Goal: Task Accomplishment & Management: Manage account settings

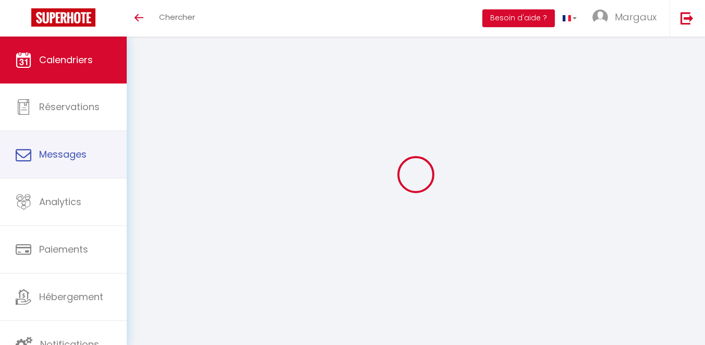
select select
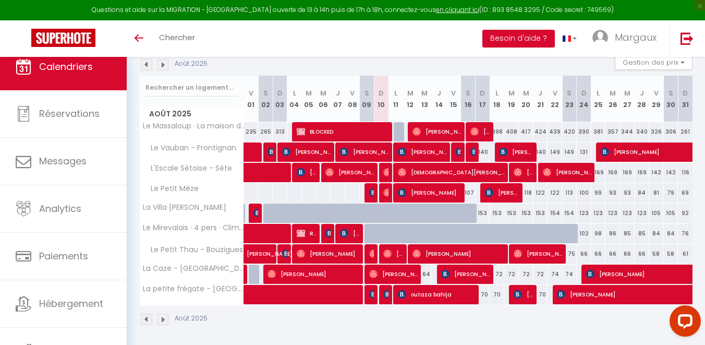
scroll to position [119, 0]
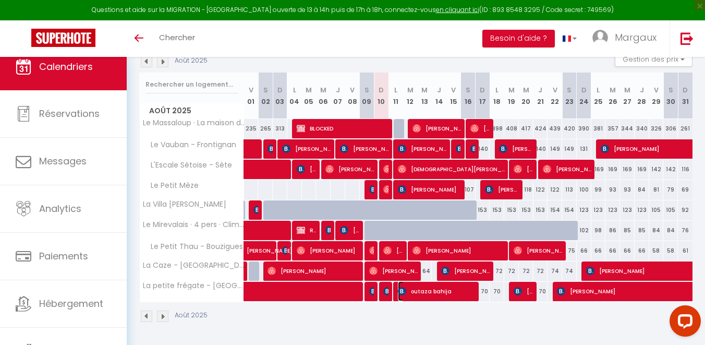
click at [429, 295] on span "outaza bahija" at bounding box center [437, 291] width 78 height 20
select select "OK"
select select "KO"
select select "0"
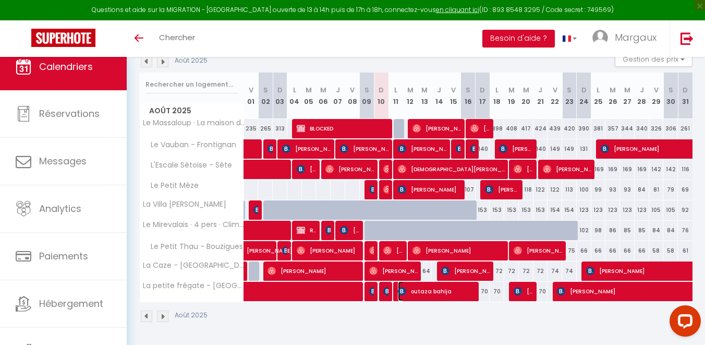
select select "1"
select select
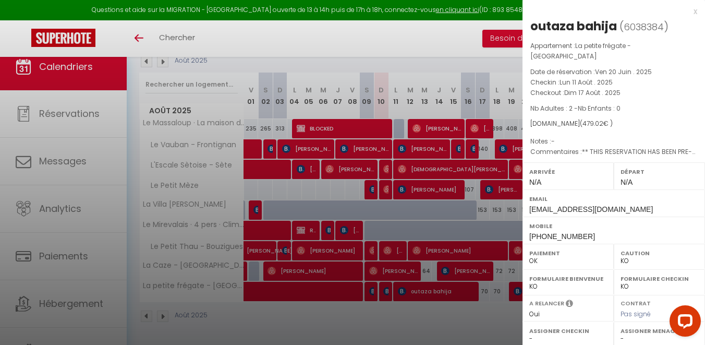
click at [468, 67] on div at bounding box center [352, 172] width 705 height 345
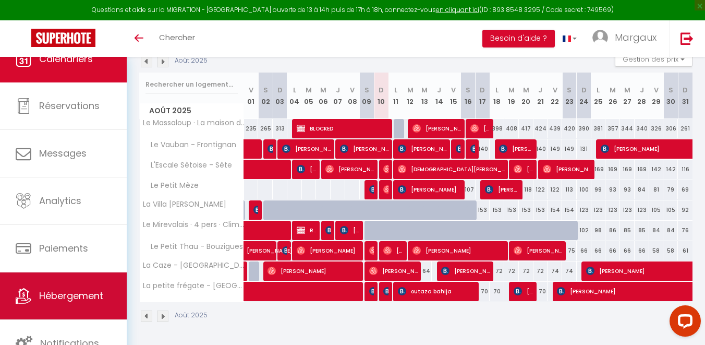
click at [56, 294] on span "Hébergement" at bounding box center [71, 295] width 64 height 13
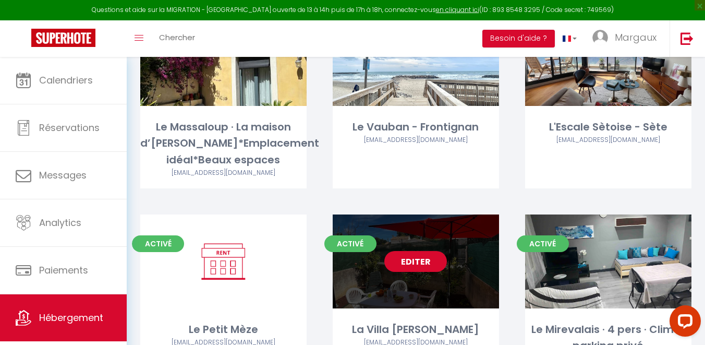
scroll to position [120, 0]
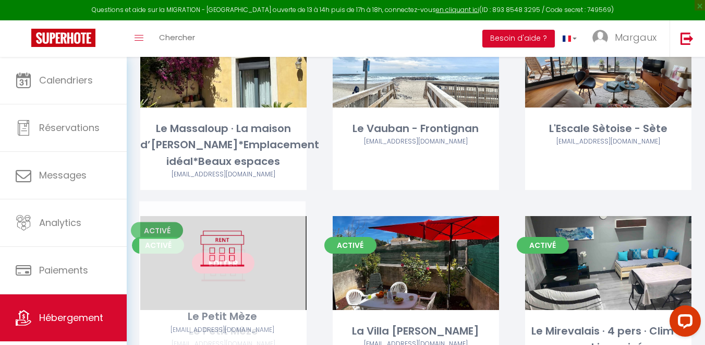
drag, startPoint x: 252, startPoint y: 279, endPoint x: 251, endPoint y: 265, distance: 14.1
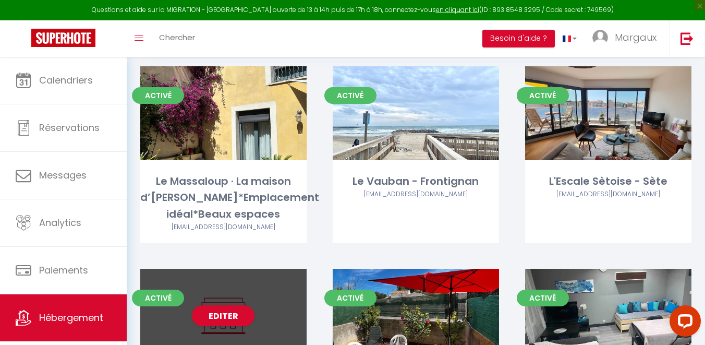
scroll to position [69, 0]
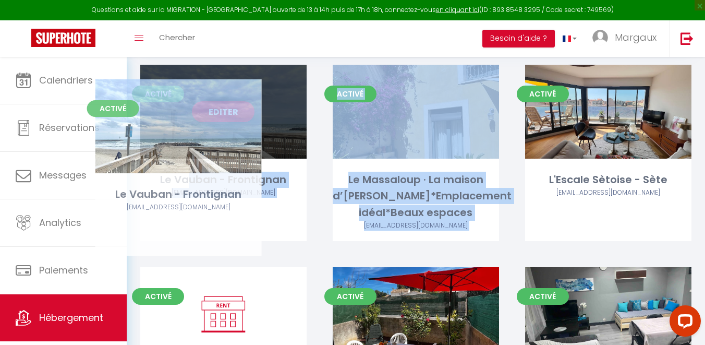
drag, startPoint x: 426, startPoint y: 170, endPoint x: 189, endPoint y: 184, distance: 237.7
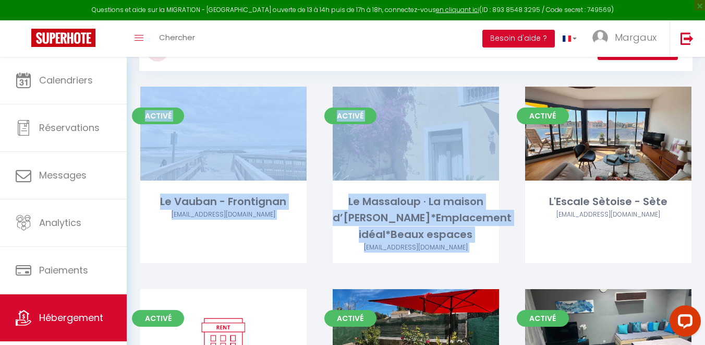
scroll to position [0, 0]
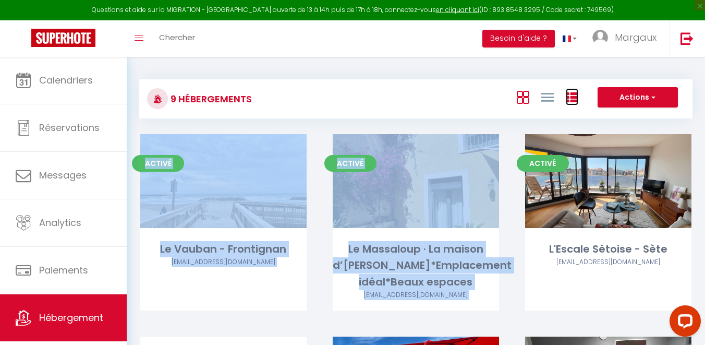
click at [567, 100] on icon at bounding box center [572, 97] width 13 height 13
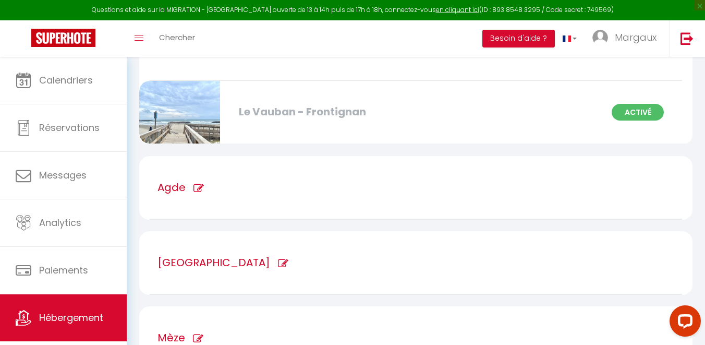
scroll to position [131, 0]
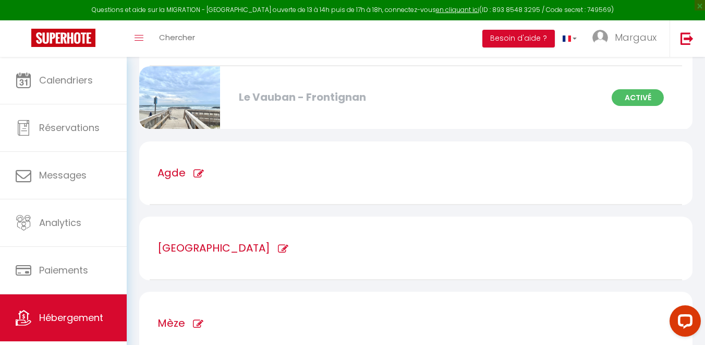
click at [196, 173] on icon at bounding box center [198, 173] width 10 height 10
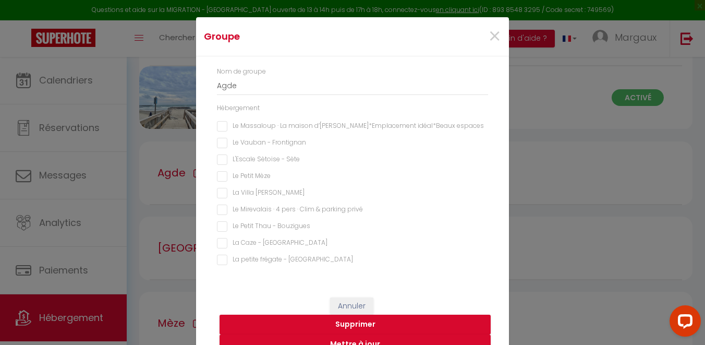
scroll to position [38, 0]
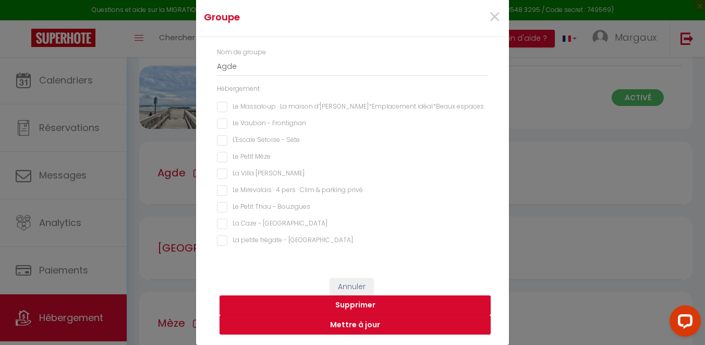
click at [327, 307] on button "Supprimer" at bounding box center [355, 305] width 271 height 20
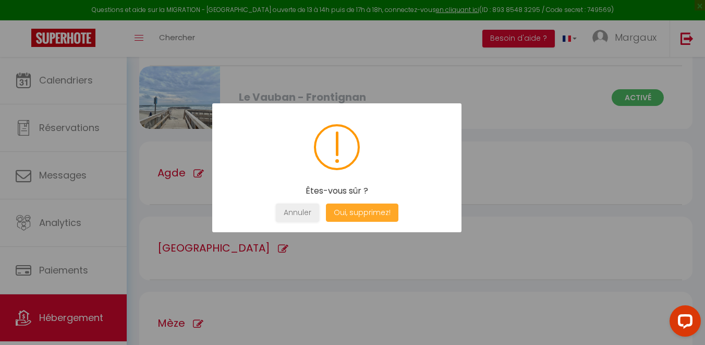
click at [345, 213] on button "Oui, supprimez!" at bounding box center [362, 212] width 72 height 18
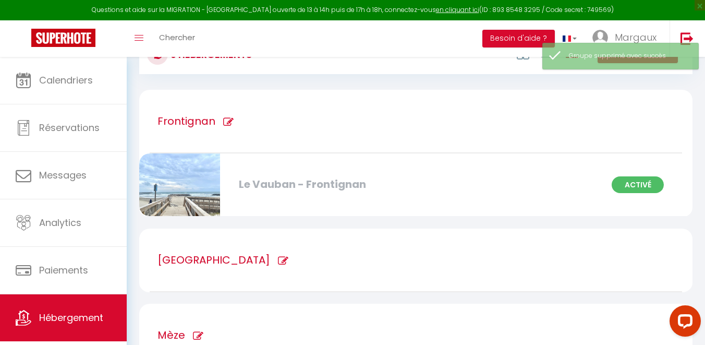
scroll to position [45, 0]
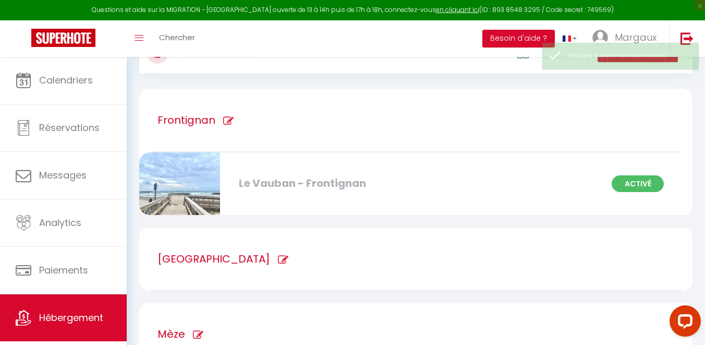
click at [318, 267] on div "[GEOGRAPHIC_DATA]" at bounding box center [416, 259] width 532 height 64
type input "[GEOGRAPHIC_DATA]"
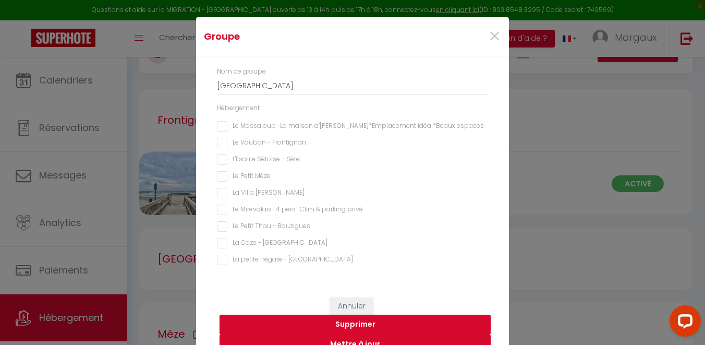
scroll to position [21, 0]
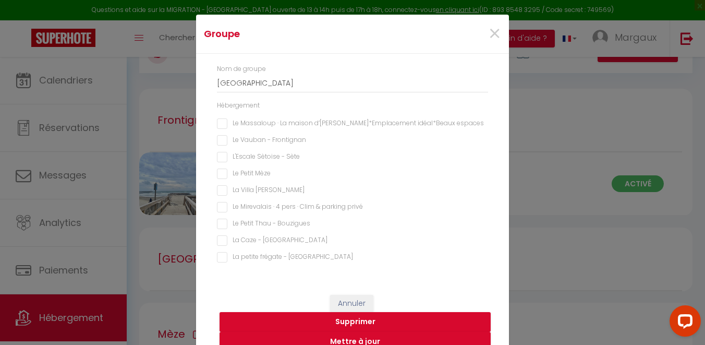
click at [221, 259] on Balaruc-les-bains "La petite frégate - [GEOGRAPHIC_DATA]" at bounding box center [352, 257] width 271 height 10
checkbox Balaruc-les-bains "true"
click at [220, 239] on Balaruc-les-bains "La Caze - [GEOGRAPHIC_DATA]" at bounding box center [352, 240] width 271 height 10
checkbox Balaruc-les-bains "true"
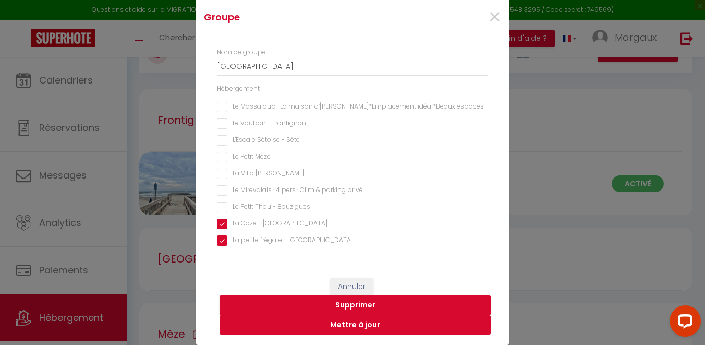
click at [322, 331] on button "Mettre à jour" at bounding box center [355, 325] width 271 height 20
checkbox espaces "false"
checkbox Frontignan "false"
checkbox Sète "false"
checkbox Mèze "false"
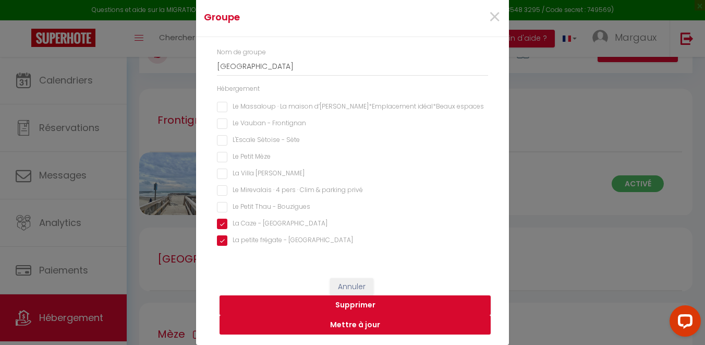
checkbox Mèze "false"
checkbox privé "false"
checkbox Bouzigues "false"
checkbox Balaruc-les-bains "true"
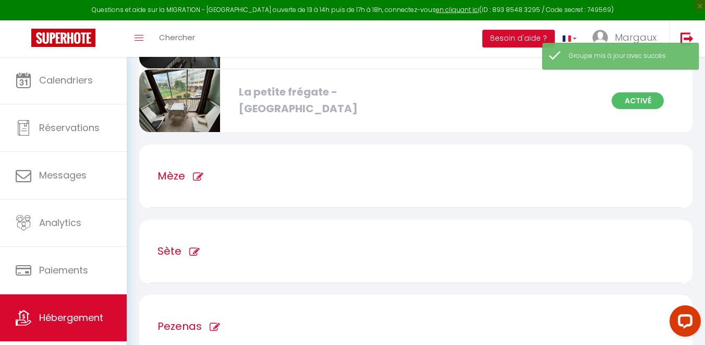
scroll to position [368, 0]
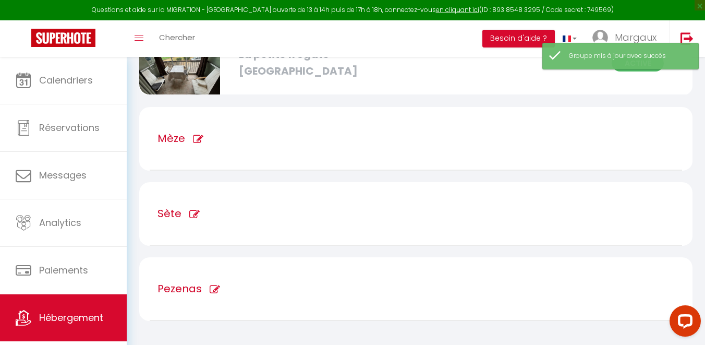
click at [304, 139] on div "Mèze" at bounding box center [416, 139] width 532 height 64
type input "Mèze"
checkbox Balaruc-les-bains "false"
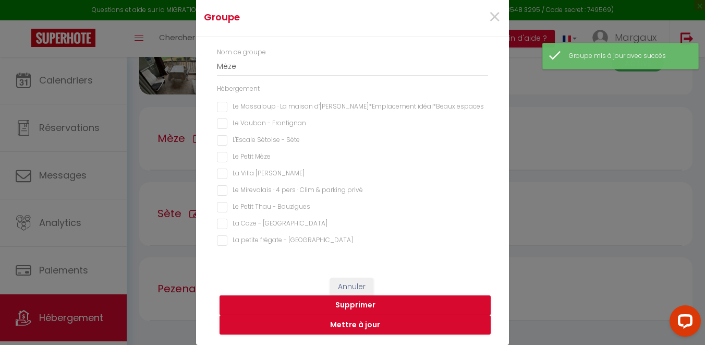
click at [222, 173] on Mèze "La Villa [PERSON_NAME]" at bounding box center [352, 173] width 271 height 10
checkbox Mèze "true"
click at [221, 158] on Mèze "Le Petit Mèze" at bounding box center [352, 157] width 271 height 10
checkbox Mèze "true"
click at [224, 106] on espaces "Le Massaloup · La maison d’[PERSON_NAME]*Emplacement idéal*Beaux espaces" at bounding box center [352, 107] width 271 height 10
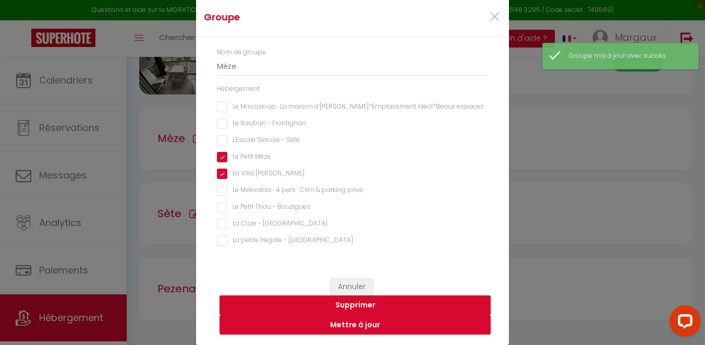
checkbox espaces "true"
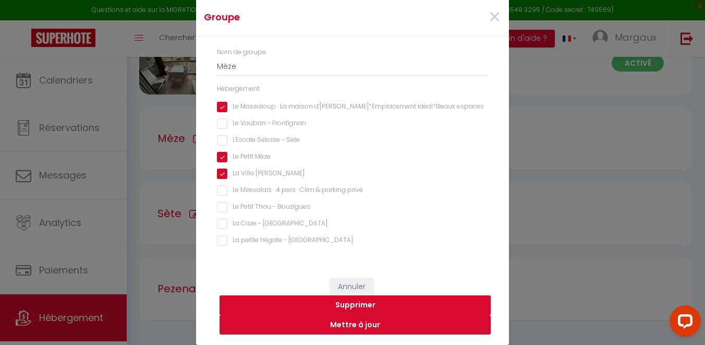
click at [299, 329] on button "Mettre à jour" at bounding box center [355, 325] width 271 height 20
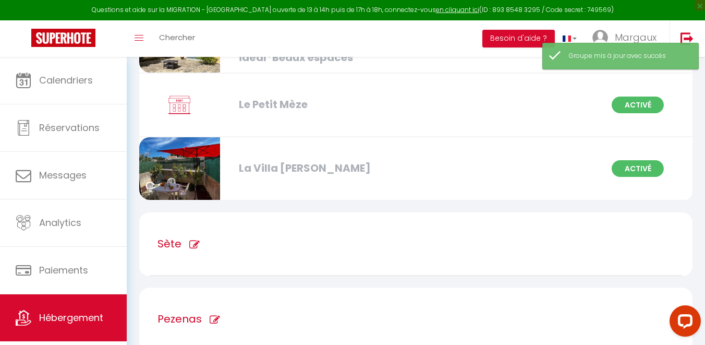
scroll to position [559, 0]
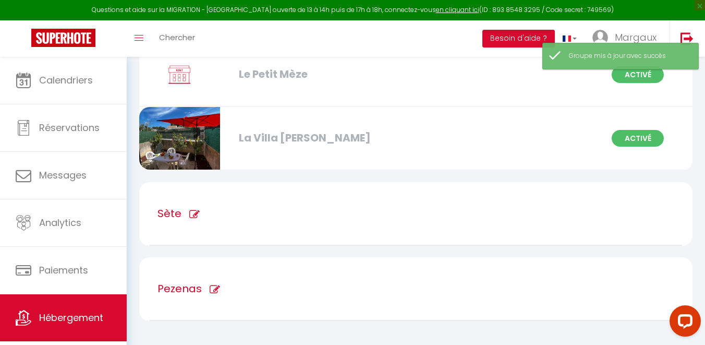
click at [300, 231] on div "Sète" at bounding box center [416, 214] width 532 height 64
type input "Sète"
checkbox espaces "false"
checkbox Mèze "false"
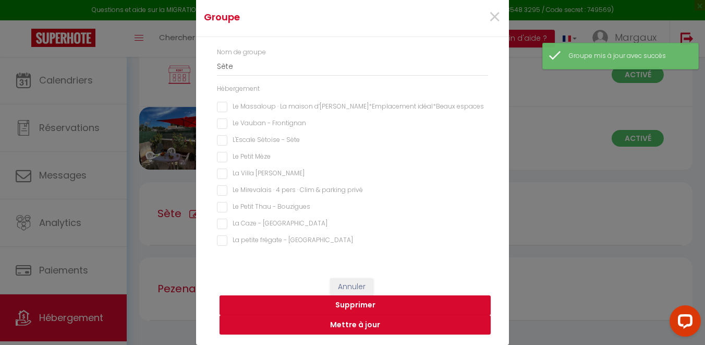
click at [222, 142] on Sète "L'Escale Sètoise - Sète" at bounding box center [352, 140] width 271 height 10
checkbox Sète "true"
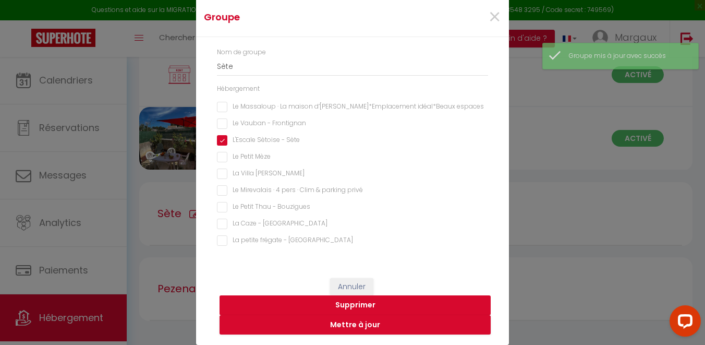
click at [286, 297] on button "Supprimer" at bounding box center [355, 305] width 271 height 20
checkbox espaces "false"
checkbox Frontignan "false"
checkbox Sète "true"
checkbox Mèze "false"
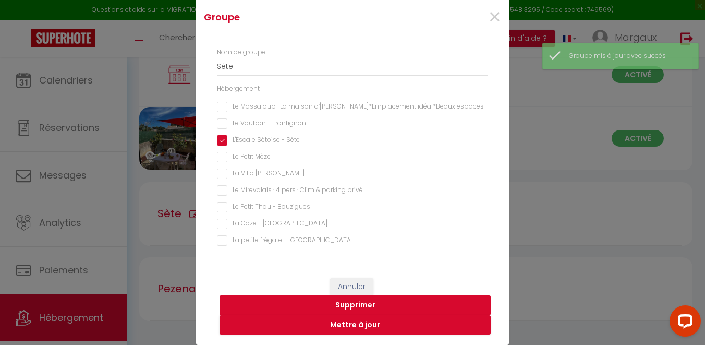
checkbox Mèze "false"
checkbox privé "false"
checkbox Bouzigues "false"
checkbox Balaruc-les-bains "false"
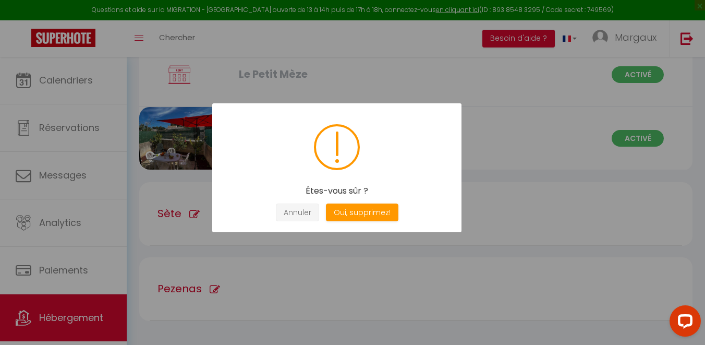
click at [301, 214] on button "Annuler" at bounding box center [297, 212] width 43 height 18
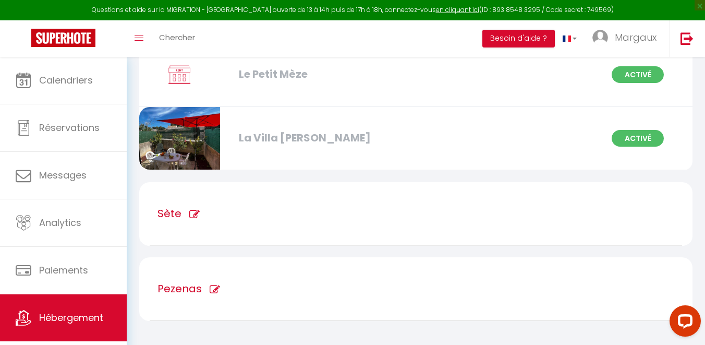
click at [252, 222] on div "Sète" at bounding box center [416, 214] width 532 height 64
type input "Sète"
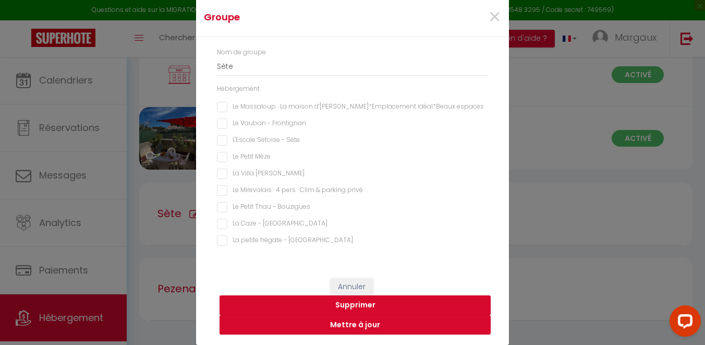
click at [254, 142] on Sète "L'Escale Sètoise - Sète" at bounding box center [352, 140] width 271 height 10
checkbox Sète "true"
click at [297, 333] on button "Mettre à jour" at bounding box center [355, 325] width 271 height 20
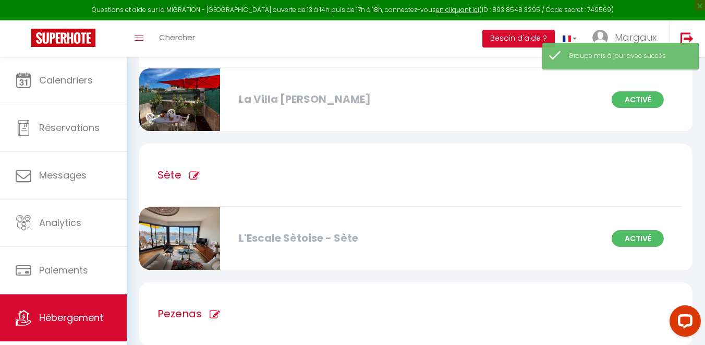
scroll to position [623, 0]
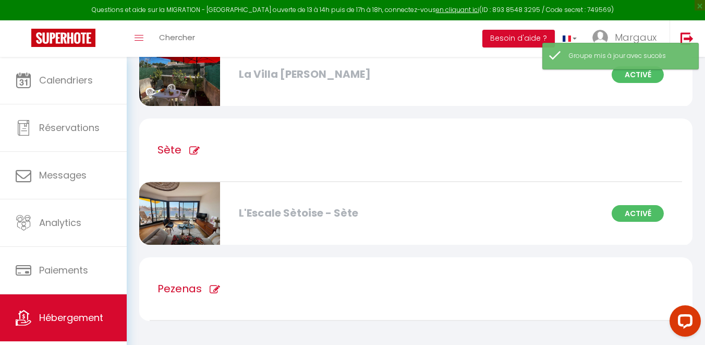
click at [388, 298] on div "Pezenas" at bounding box center [416, 289] width 532 height 64
type input "Pezenas"
checkbox Sète "false"
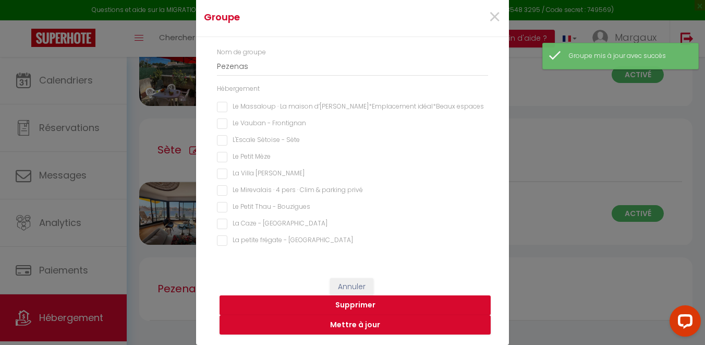
click at [379, 297] on button "Supprimer" at bounding box center [355, 305] width 271 height 20
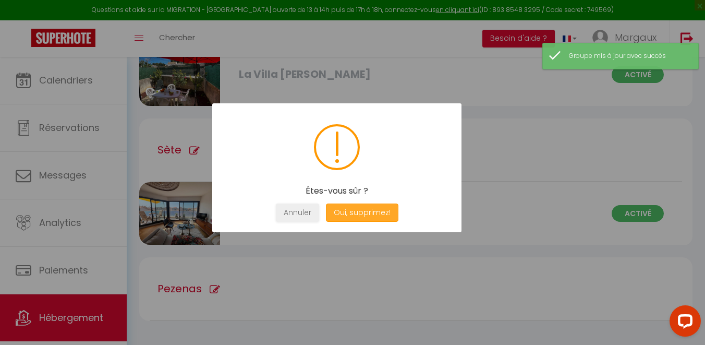
click at [373, 208] on button "Oui, supprimez!" at bounding box center [362, 212] width 72 height 18
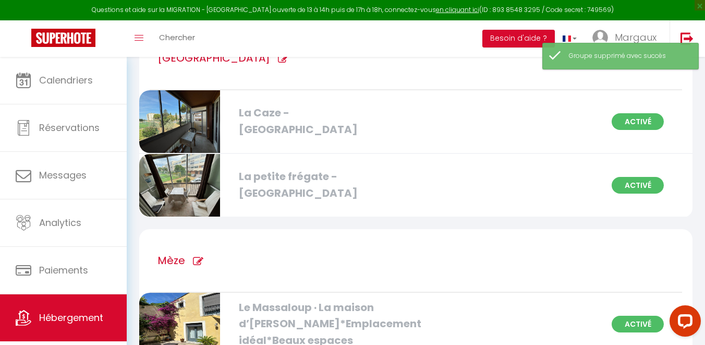
scroll to position [0, 0]
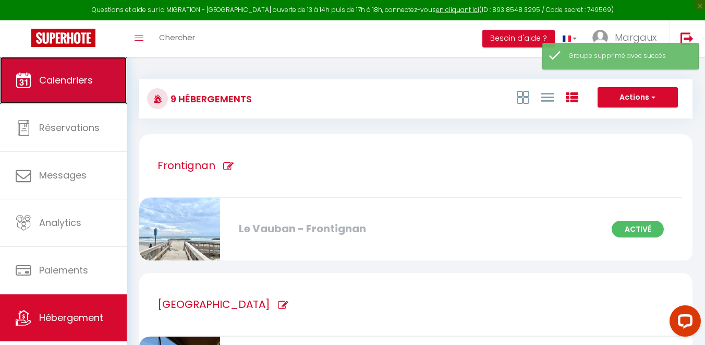
click at [96, 82] on link "Calendriers" at bounding box center [63, 80] width 127 height 47
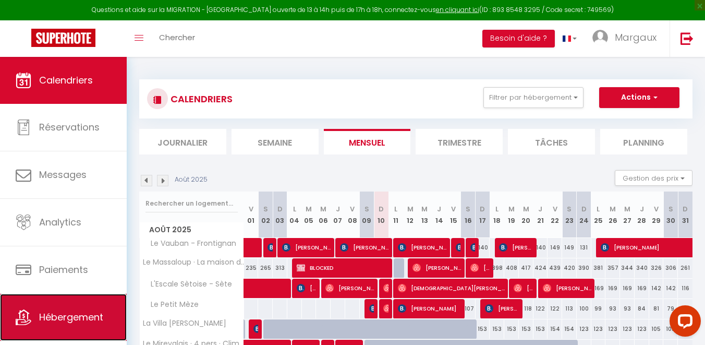
click at [62, 332] on link "Hébergement" at bounding box center [63, 317] width 127 height 47
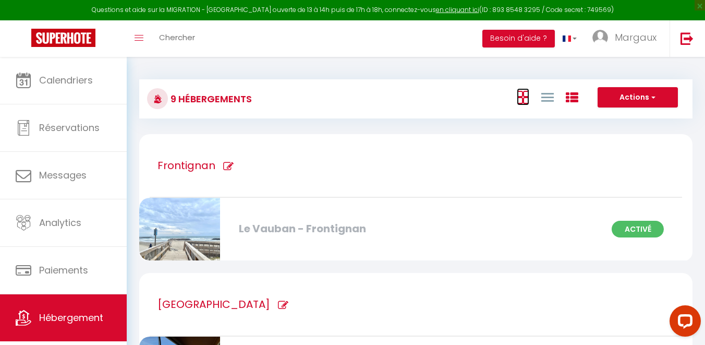
click at [525, 91] on icon at bounding box center [523, 97] width 13 height 13
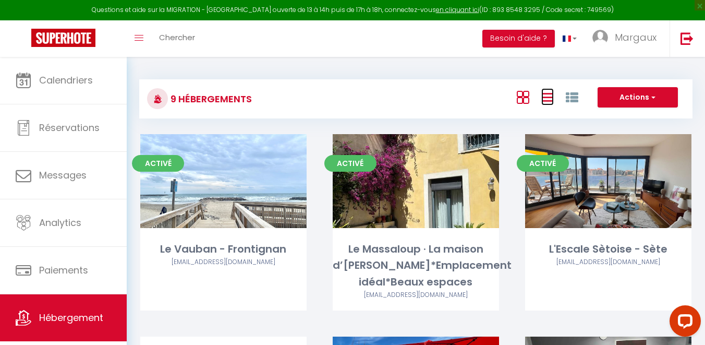
click at [545, 100] on icon at bounding box center [547, 97] width 13 height 13
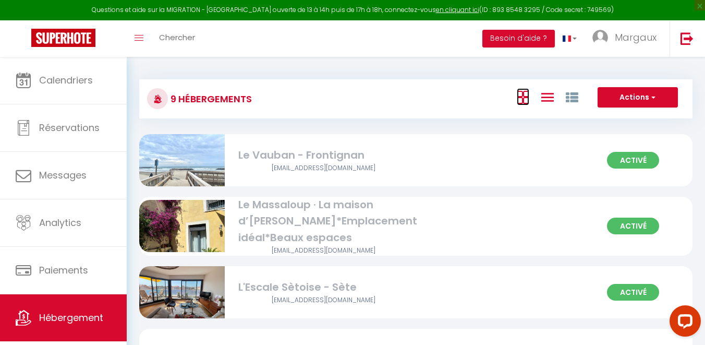
click at [526, 98] on icon at bounding box center [523, 97] width 13 height 13
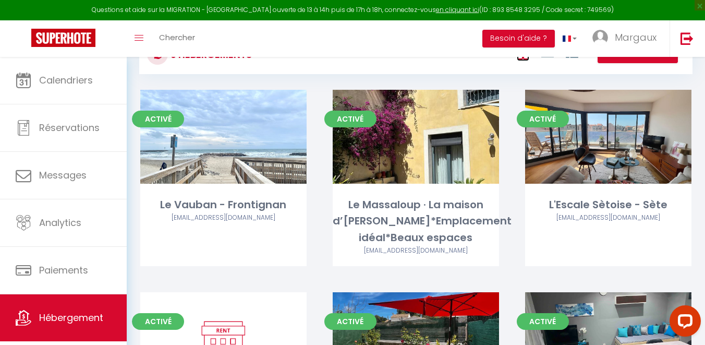
scroll to position [27, 0]
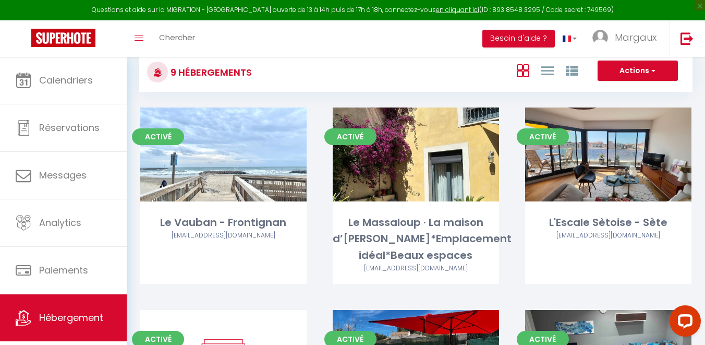
click at [555, 64] on div at bounding box center [547, 70] width 72 height 20
click at [550, 66] on icon at bounding box center [547, 70] width 13 height 13
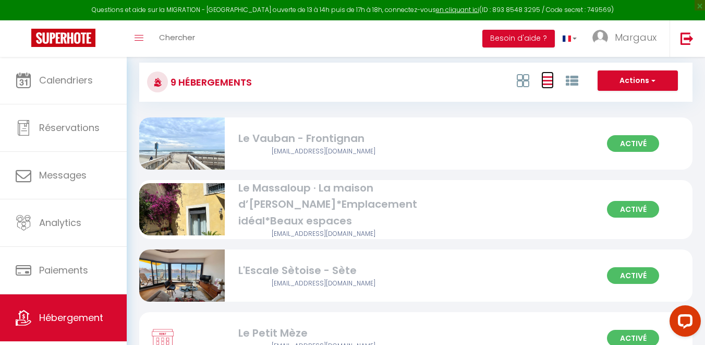
scroll to position [0, 0]
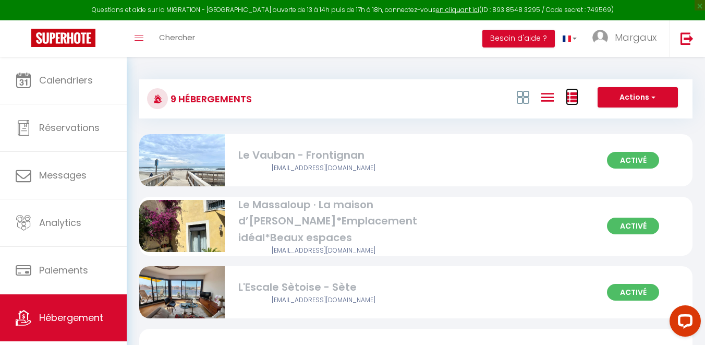
click at [570, 98] on icon at bounding box center [572, 97] width 13 height 13
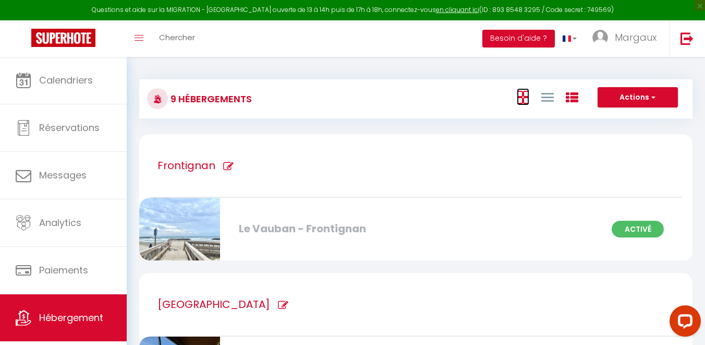
click at [524, 94] on icon at bounding box center [523, 97] width 13 height 13
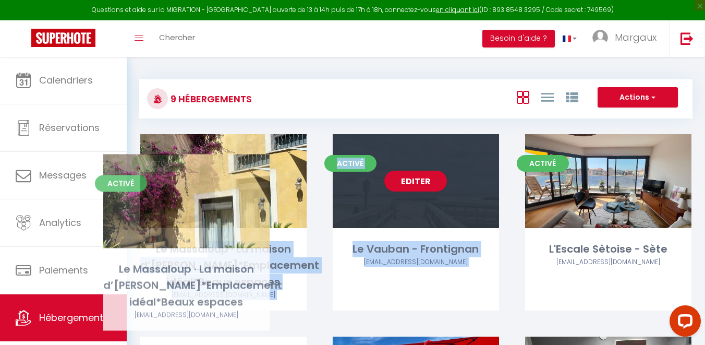
drag, startPoint x: 436, startPoint y: 222, endPoint x: 210, endPoint y: 242, distance: 226.6
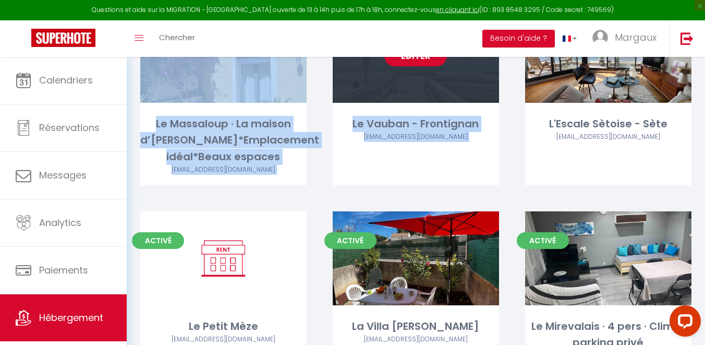
scroll to position [126, 0]
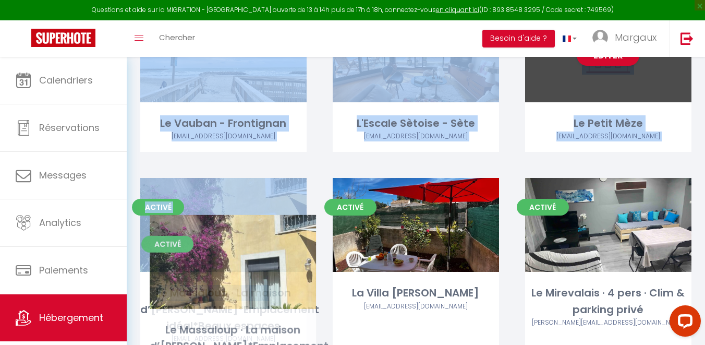
drag, startPoint x: 264, startPoint y: 89, endPoint x: 269, endPoint y: 289, distance: 199.8
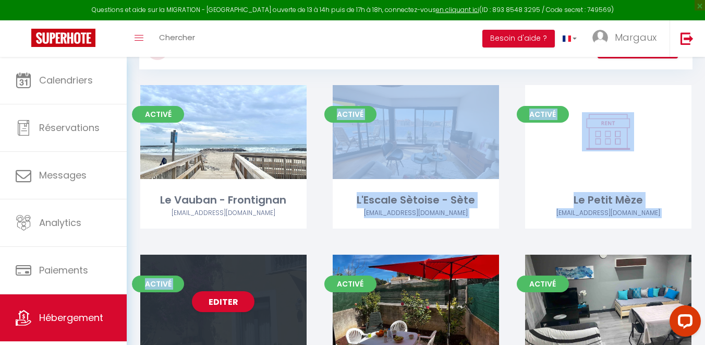
scroll to position [46, 0]
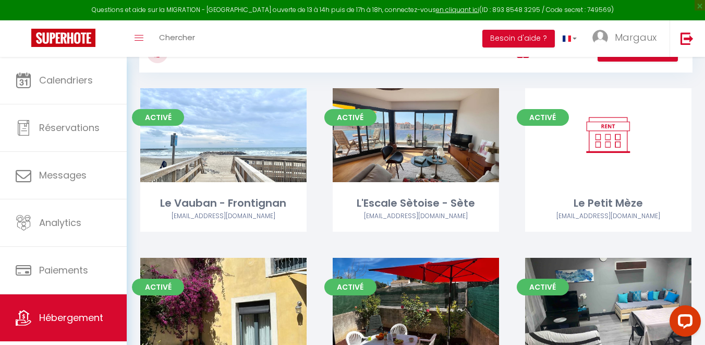
click at [349, 60] on div "Actions Créer un Hébergement Nouveau groupe" at bounding box center [508, 52] width 368 height 23
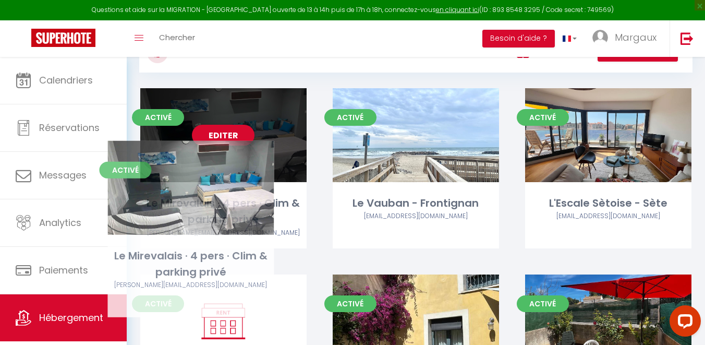
drag, startPoint x: 581, startPoint y: 278, endPoint x: 164, endPoint y: 161, distance: 433.2
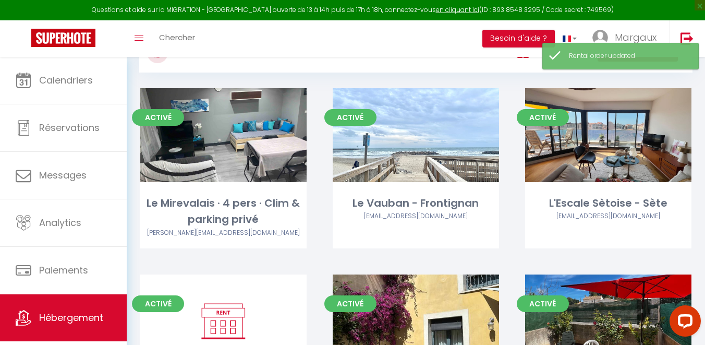
click at [321, 220] on div "Activé Editer Le Vauban - Frontignan [EMAIL_ADDRESS][DOMAIN_NAME]" at bounding box center [416, 181] width 192 height 186
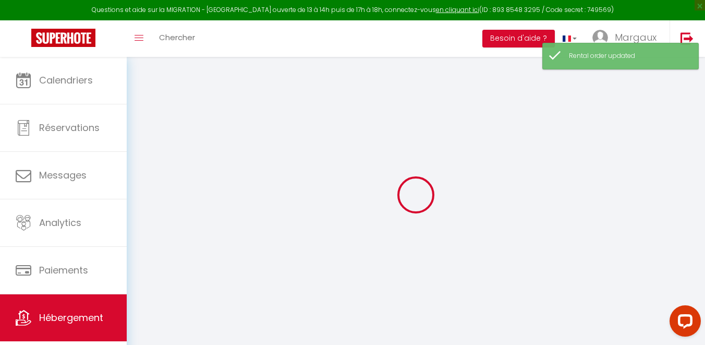
checkbox input "false"
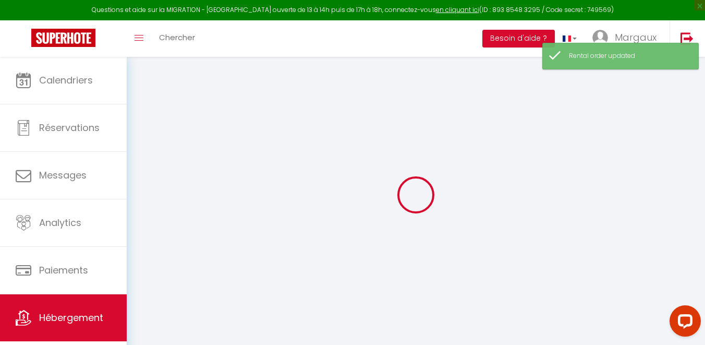
checkbox input "false"
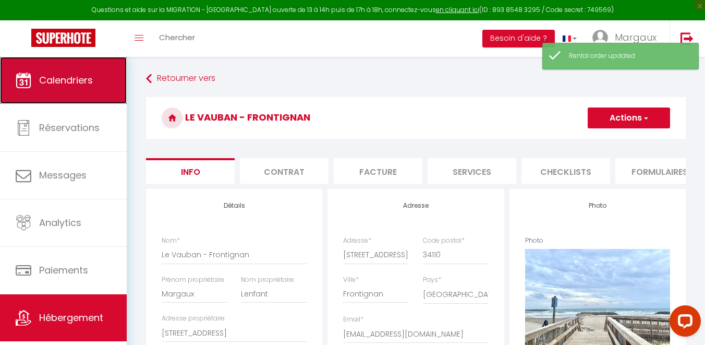
click at [93, 82] on link "Calendriers" at bounding box center [63, 80] width 127 height 47
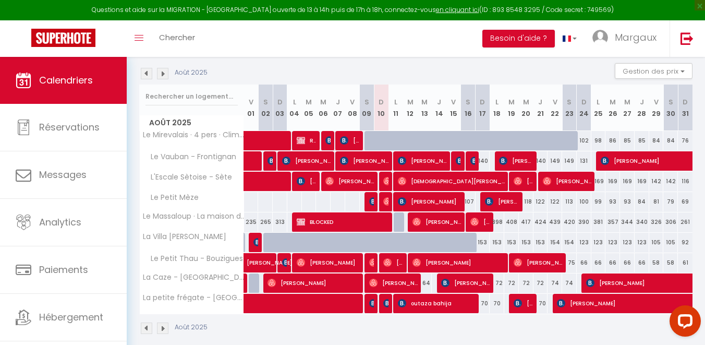
scroll to position [119, 0]
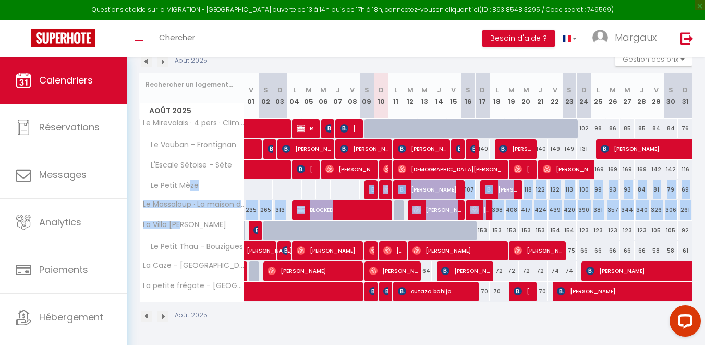
drag, startPoint x: 195, startPoint y: 223, endPoint x: 189, endPoint y: 186, distance: 37.5
click at [189, 186] on tbody "Le Mirevalais · 4 pers · Clim & parking privé 85 Réservée [PERSON_NAME] 85 [PER…" at bounding box center [416, 209] width 553 height 183
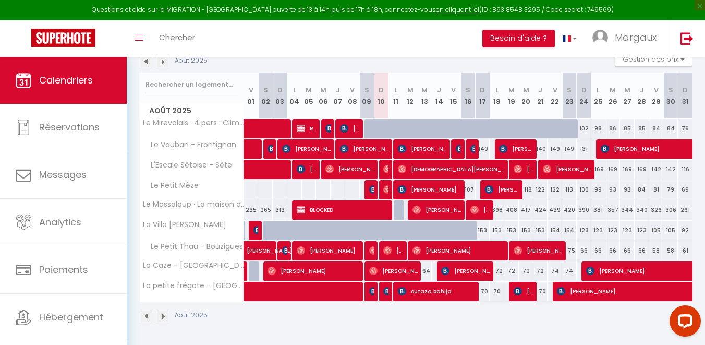
click at [214, 191] on th "Le Petit Mèze" at bounding box center [192, 190] width 104 height 20
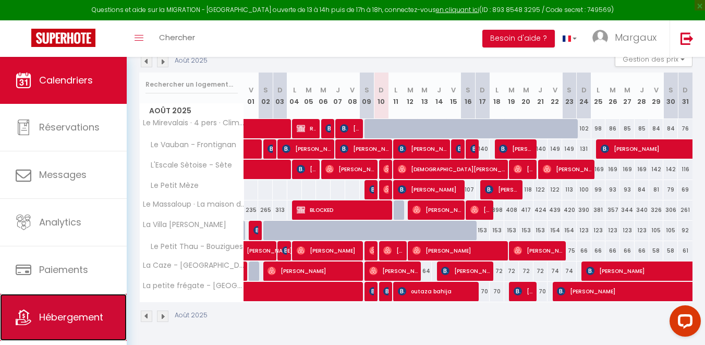
click at [65, 315] on span "Hébergement" at bounding box center [71, 316] width 64 height 13
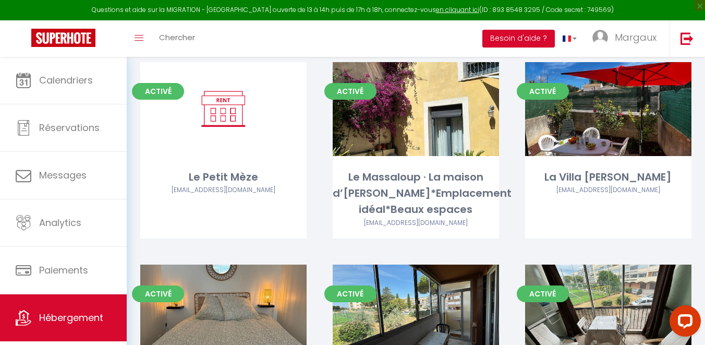
scroll to position [167, 0]
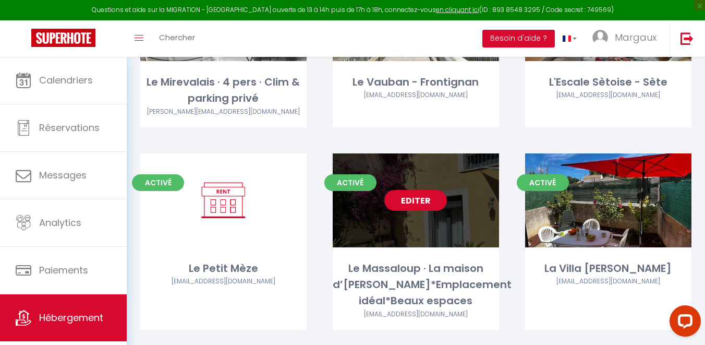
click at [420, 201] on link "Editer" at bounding box center [415, 200] width 63 height 21
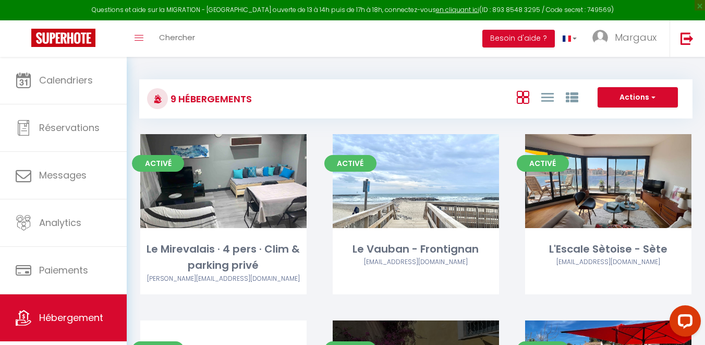
select select "3"
select select "2"
select select "1"
select select
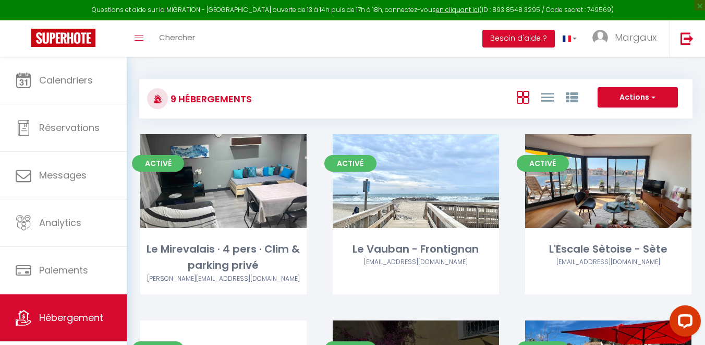
select select "28"
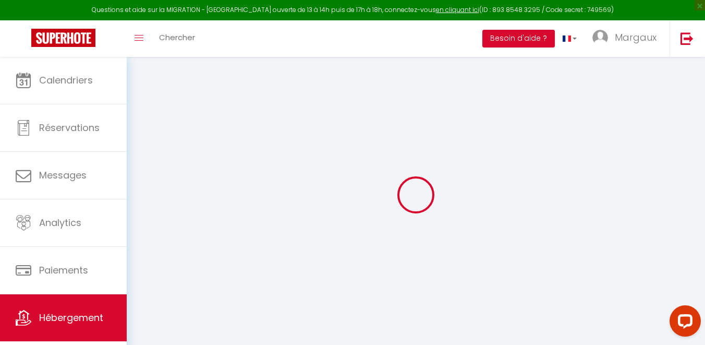
select select
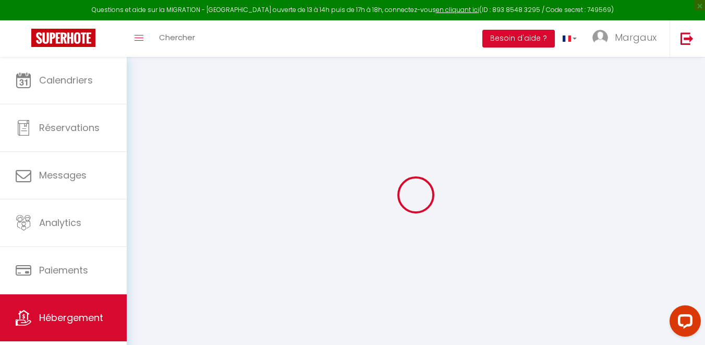
select select
checkbox input "false"
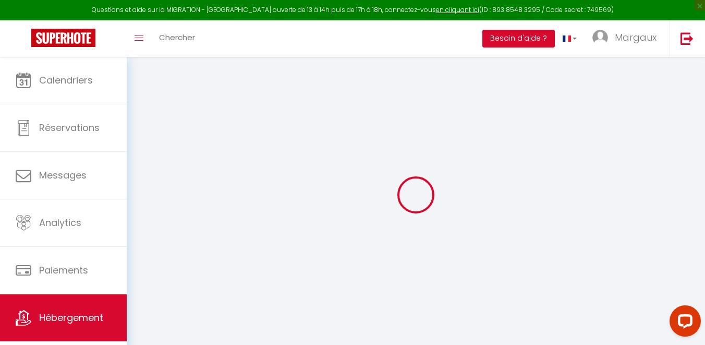
select select
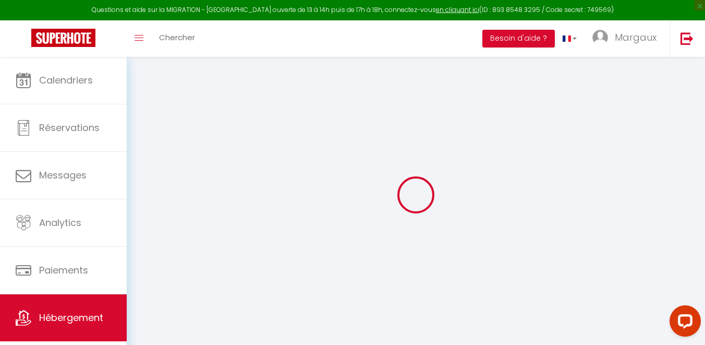
select select
checkbox input "false"
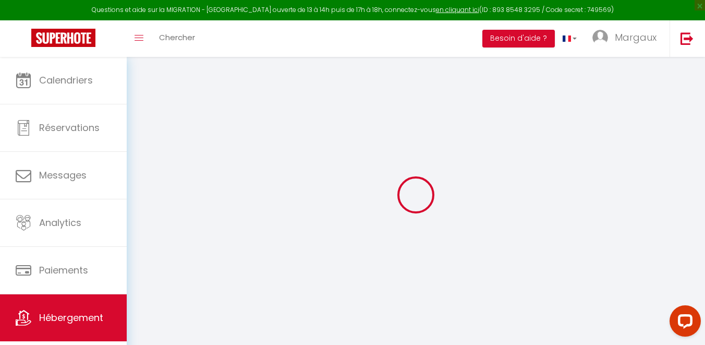
checkbox input "false"
select select
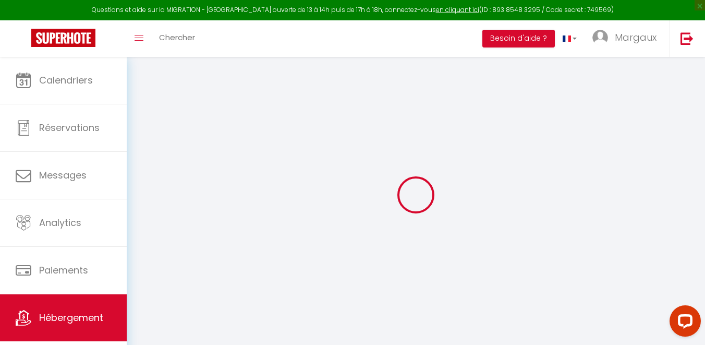
select select
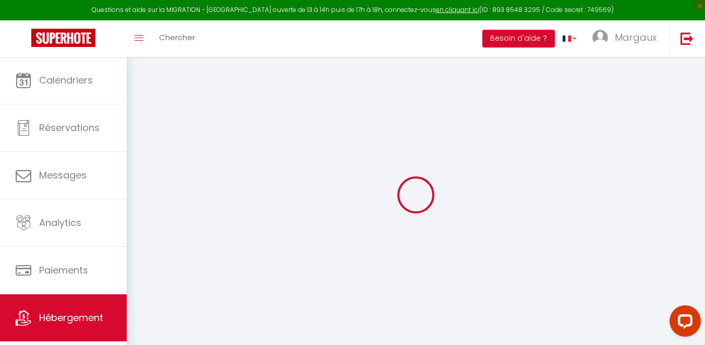
checkbox input "false"
select select
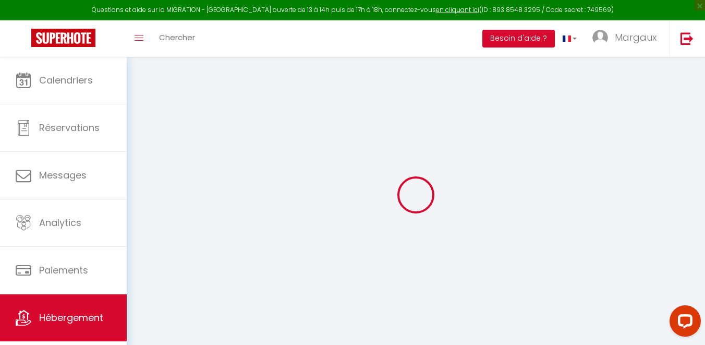
select select
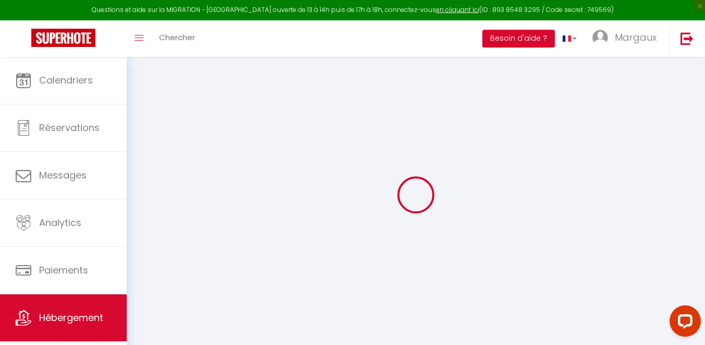
select select
checkbox input "false"
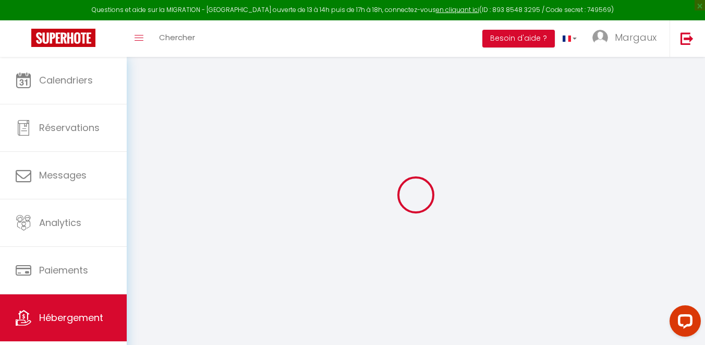
checkbox input "false"
select select
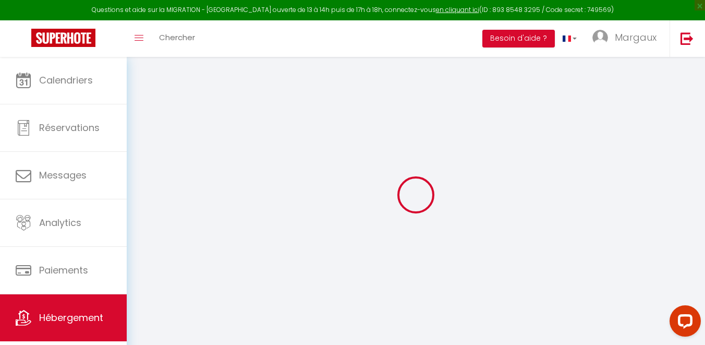
select select
checkbox input "false"
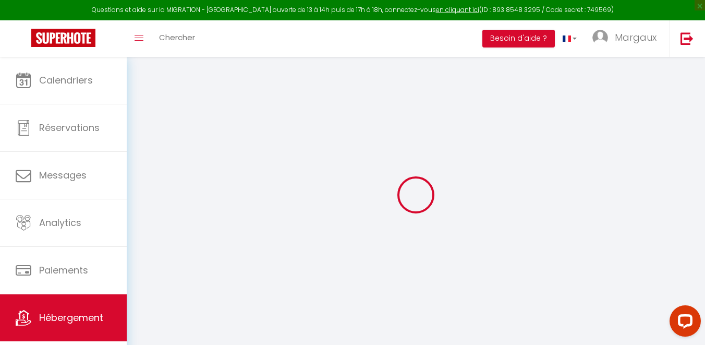
checkbox input "false"
select select
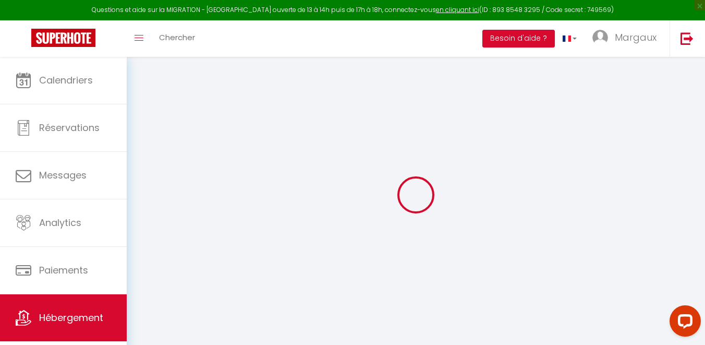
type input "Le Massaloup · La maison d’[PERSON_NAME]*Emplacement idéal*Beaux espaces"
type input "[PERSON_NAME]"
select select "10"
select select "4"
type input "385"
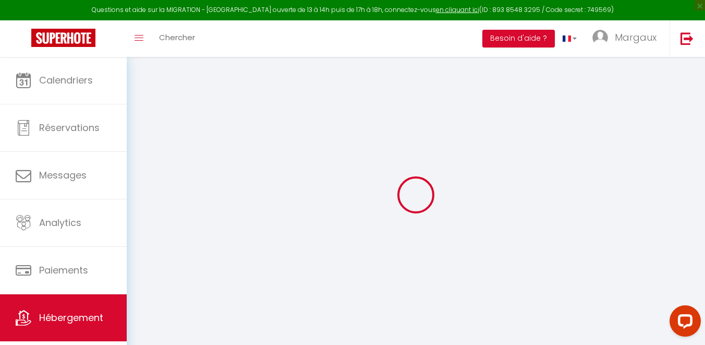
type input "200"
type input "500"
select select
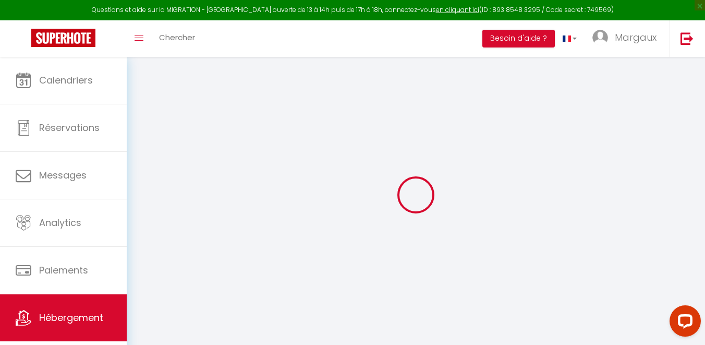
select select
type input "[STREET_ADDRESS]"
type input "34140"
type input "Mèze"
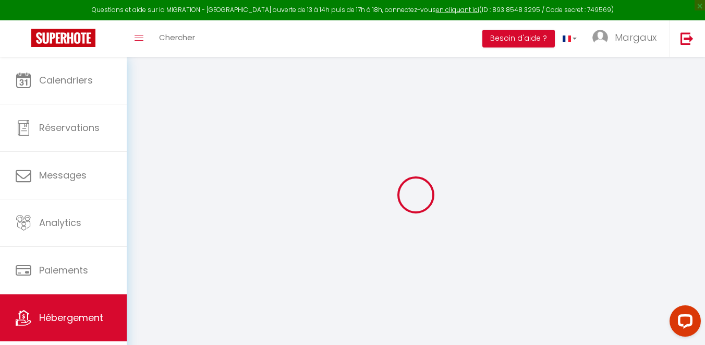
type input "[EMAIL_ADDRESS][DOMAIN_NAME]"
select select
checkbox input "false"
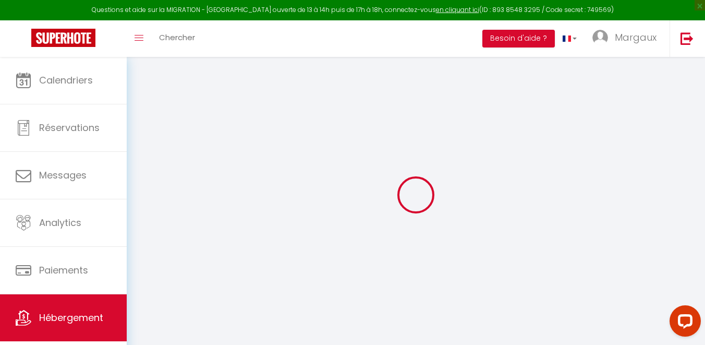
checkbox input "false"
type input "0"
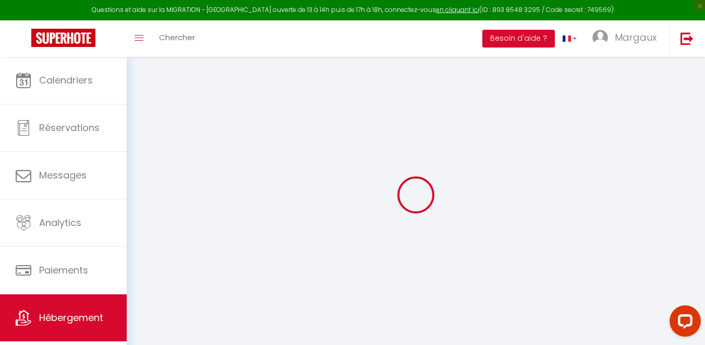
select select
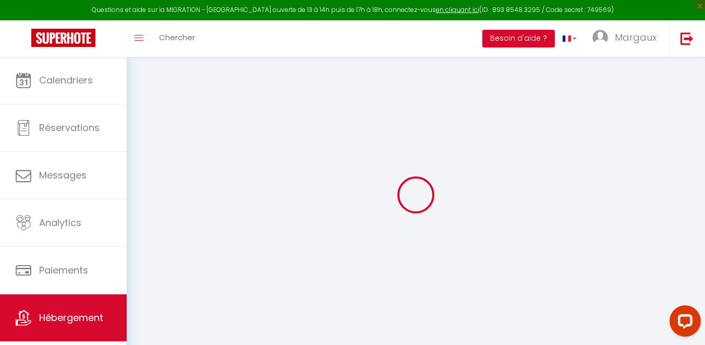
select select
checkbox input "false"
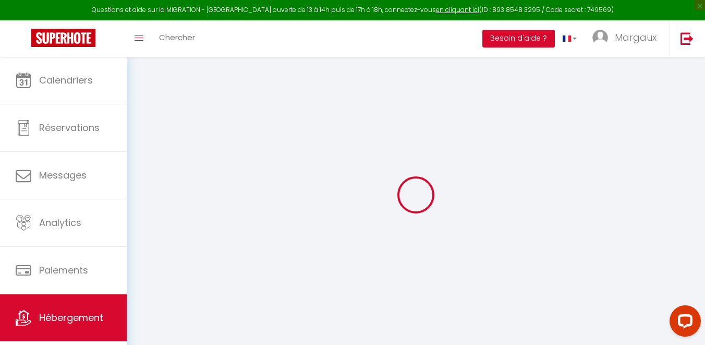
select select
checkbox input "false"
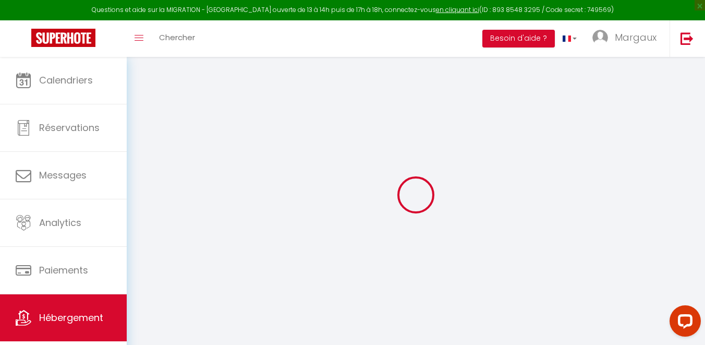
select select
checkbox input "false"
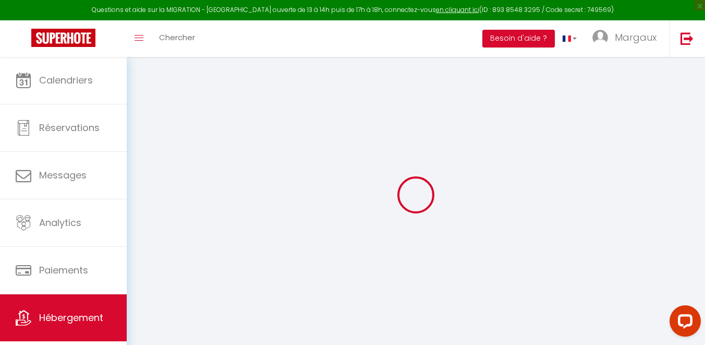
checkbox input "false"
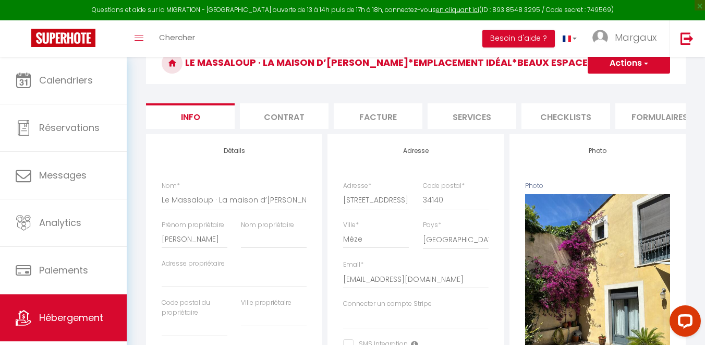
scroll to position [58, 0]
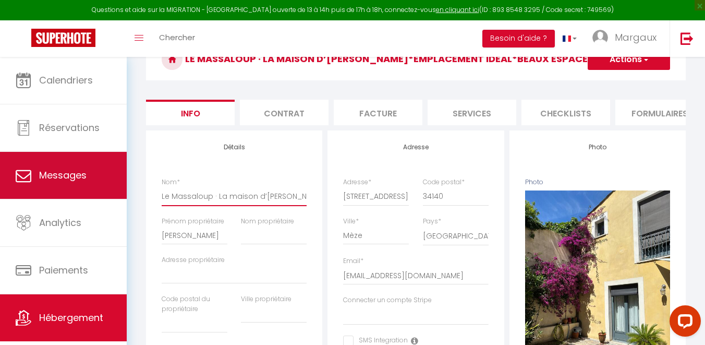
drag, startPoint x: 215, startPoint y: 194, endPoint x: 118, endPoint y: 185, distance: 97.5
type input "La maison d’[PERSON_NAME]*Emplacement idéal*Beaux espaces"
select select
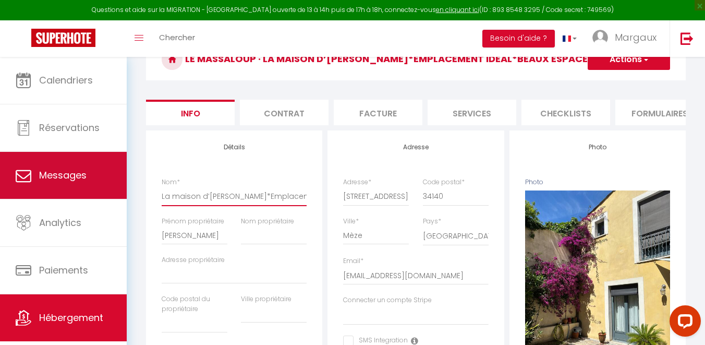
checkbox input "false"
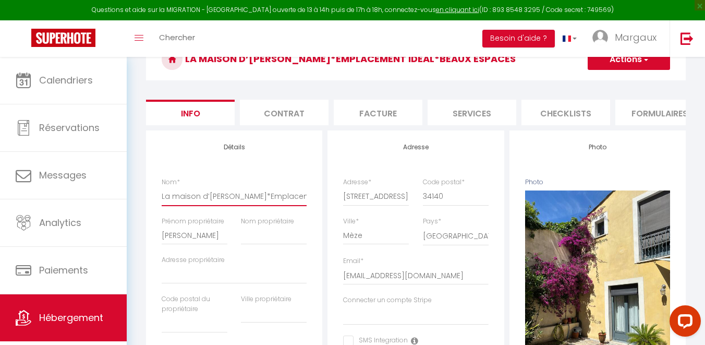
select select
checkbox input "false"
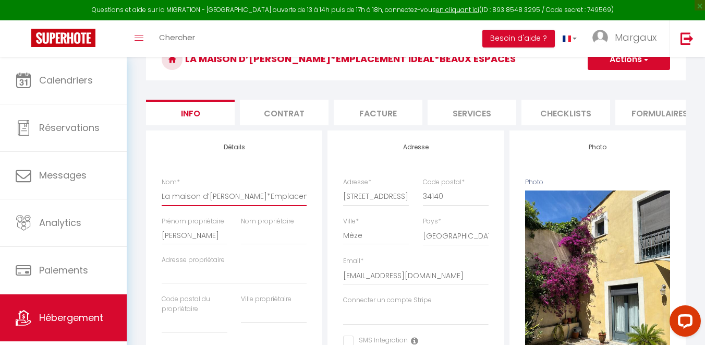
checkbox input "false"
drag, startPoint x: 238, startPoint y: 193, endPoint x: 334, endPoint y: 214, distance: 98.8
click input "Enregistrer" at bounding box center [0, 0] width 0 height 0
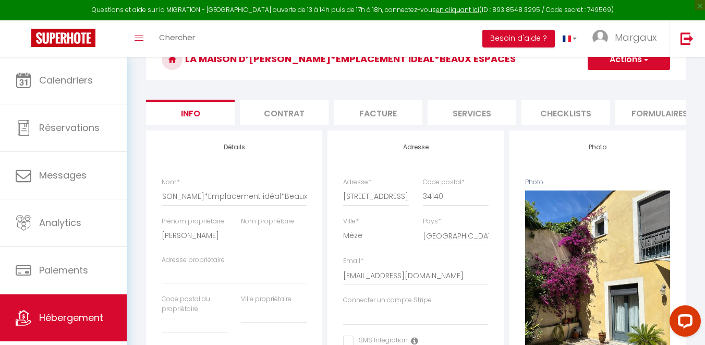
scroll to position [57, 0]
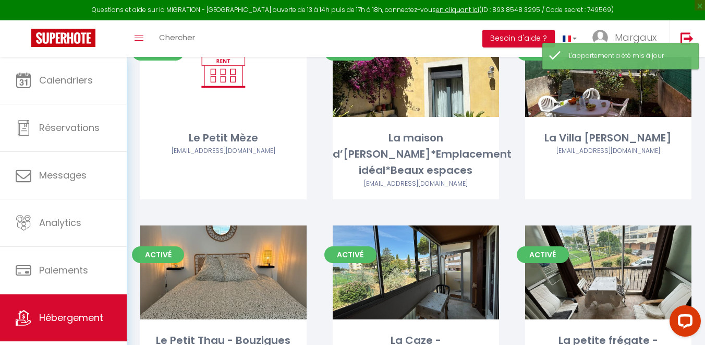
scroll to position [282, 0]
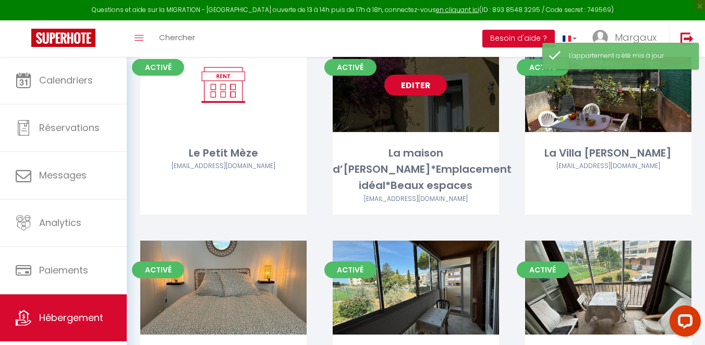
click at [425, 86] on link "Editer" at bounding box center [415, 85] width 63 height 21
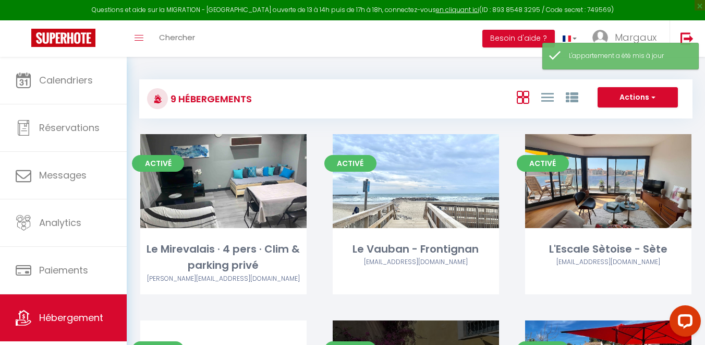
select select "3"
select select "2"
select select "1"
select select
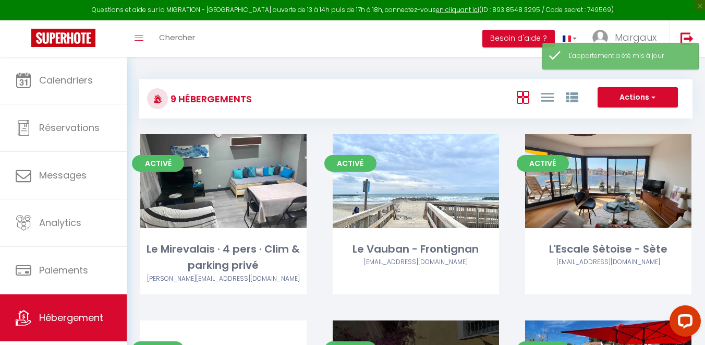
select select "28"
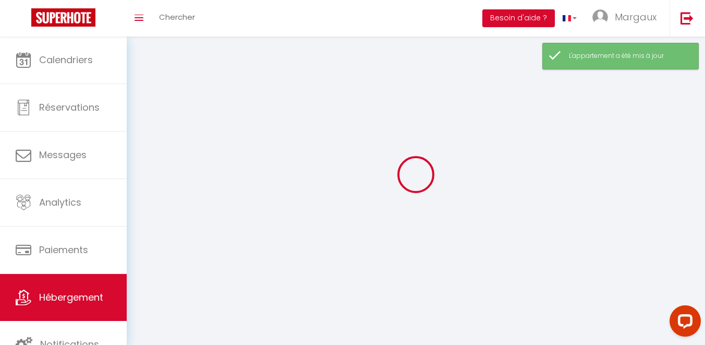
select select
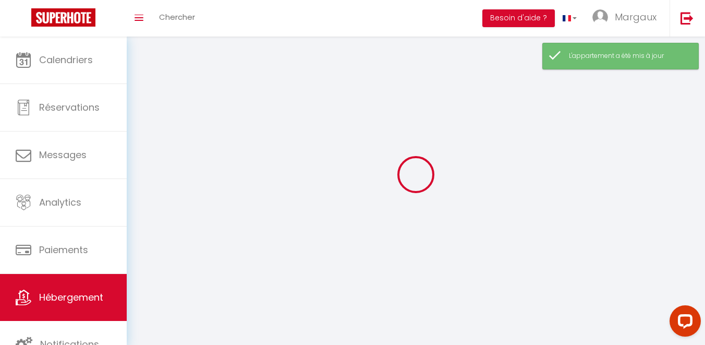
select select
checkbox input "false"
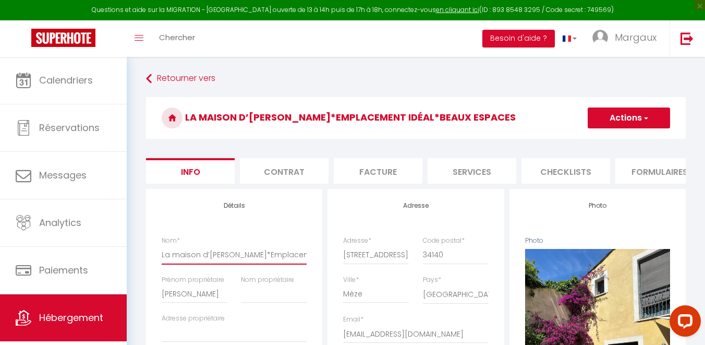
scroll to position [0, 63]
drag, startPoint x: 237, startPoint y: 251, endPoint x: 329, endPoint y: 263, distance: 92.5
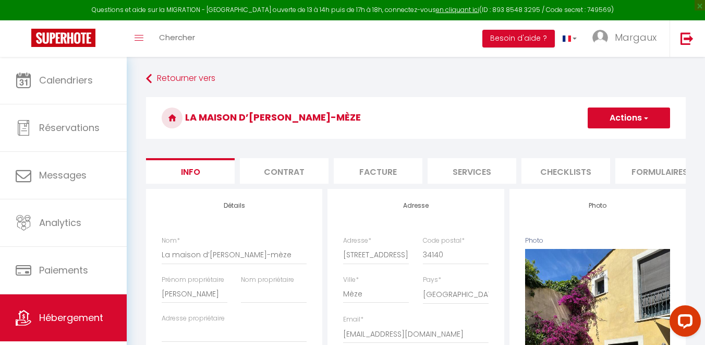
click at [613, 125] on button "Actions" at bounding box center [629, 117] width 82 height 21
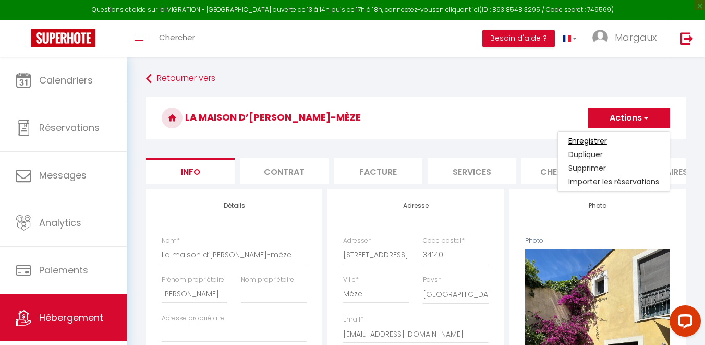
click at [597, 141] on input "Enregistrer" at bounding box center [587, 141] width 39 height 10
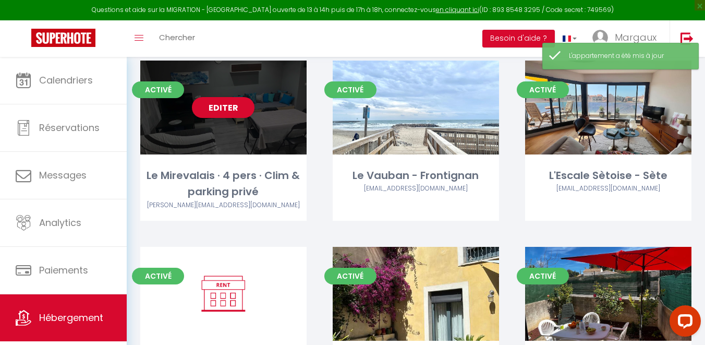
scroll to position [66, 0]
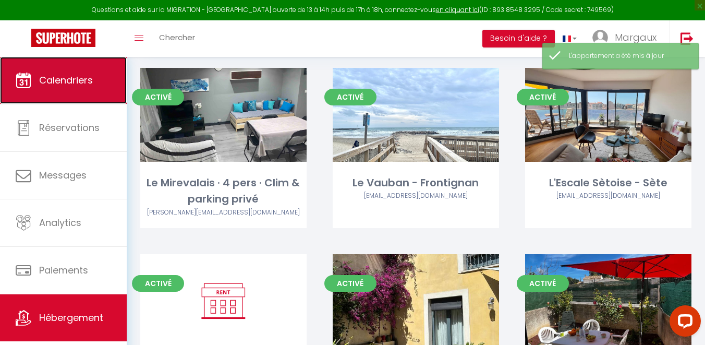
click at [82, 69] on link "Calendriers" at bounding box center [63, 80] width 127 height 47
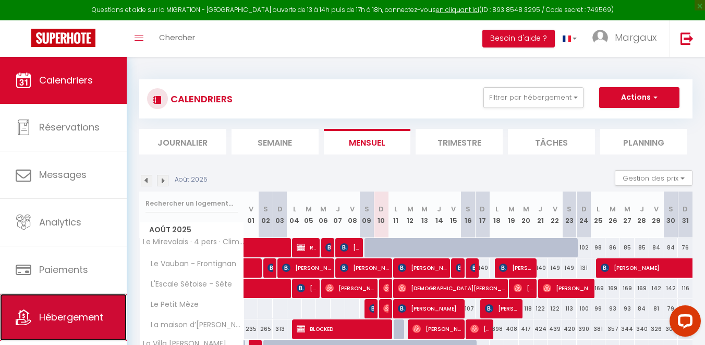
click at [53, 325] on link "Hébergement" at bounding box center [63, 317] width 127 height 47
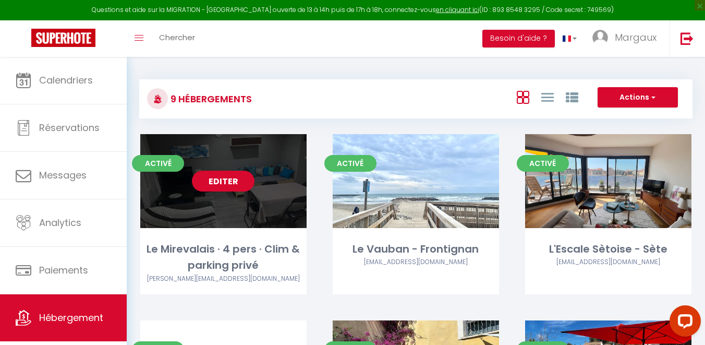
click at [221, 176] on link "Editer" at bounding box center [223, 180] width 63 height 21
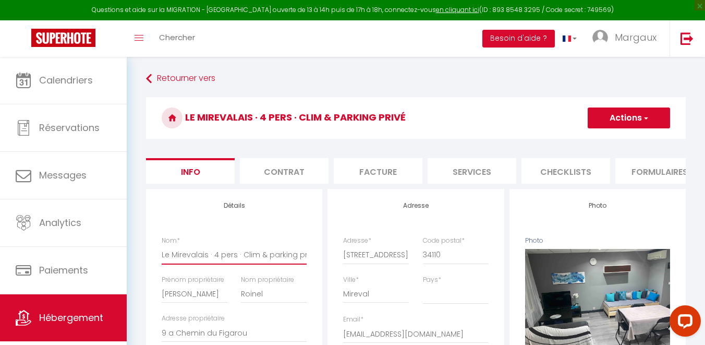
scroll to position [0, 6]
drag, startPoint x: 213, startPoint y: 253, endPoint x: 324, endPoint y: 261, distance: 111.3
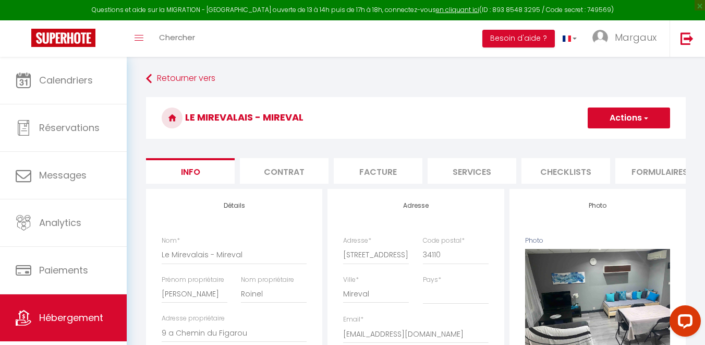
click at [622, 120] on button "Actions" at bounding box center [629, 117] width 82 height 21
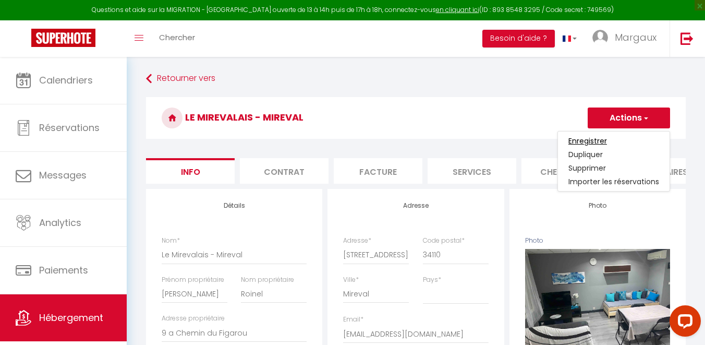
click at [596, 140] on input "Enregistrer" at bounding box center [587, 141] width 39 height 10
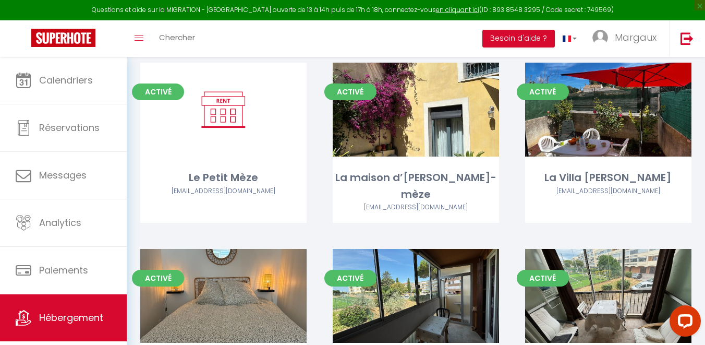
scroll to position [243, 0]
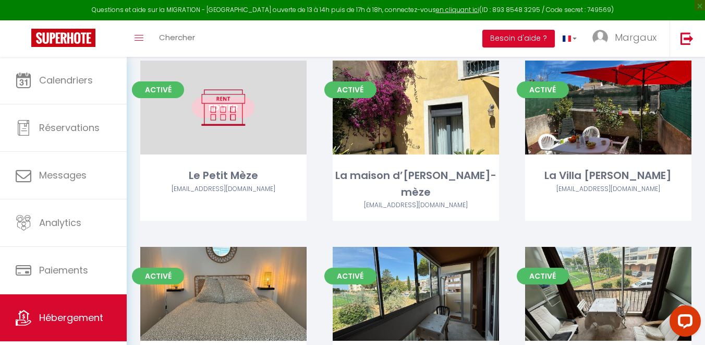
click at [215, 106] on link "Editer" at bounding box center [223, 107] width 63 height 21
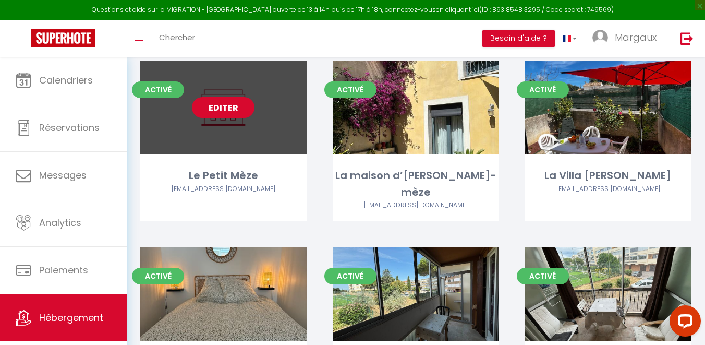
click at [239, 104] on link "Editer" at bounding box center [223, 107] width 63 height 21
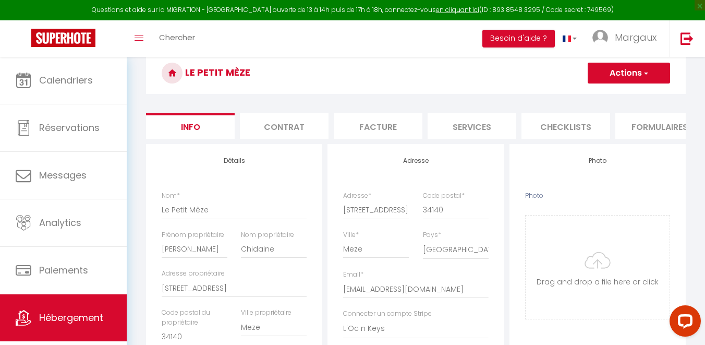
scroll to position [62, 0]
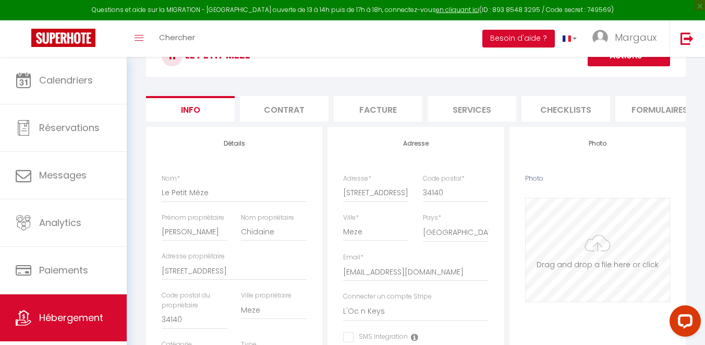
click at [579, 266] on input "Photo" at bounding box center [598, 249] width 144 height 103
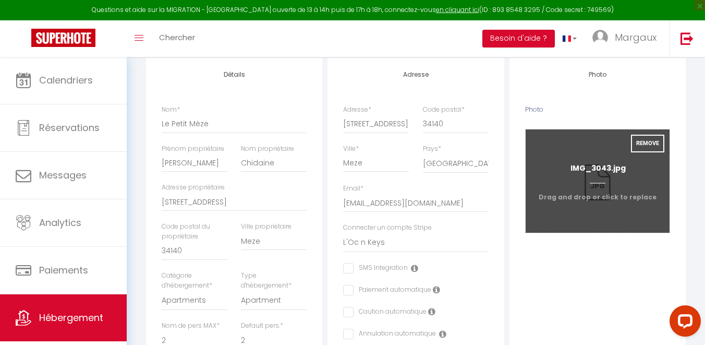
scroll to position [132, 0]
click at [557, 203] on input "Photo" at bounding box center [598, 179] width 144 height 103
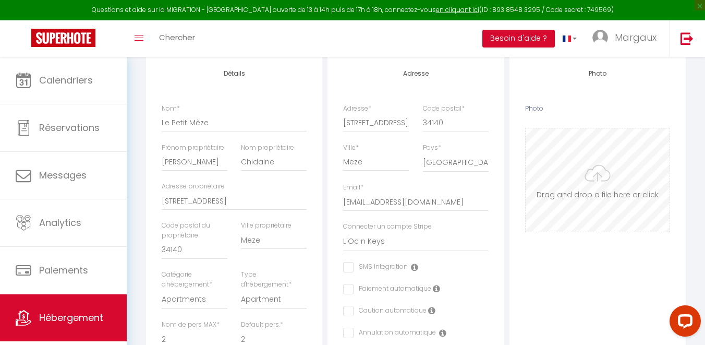
click at [573, 196] on input "Photo" at bounding box center [598, 179] width 144 height 103
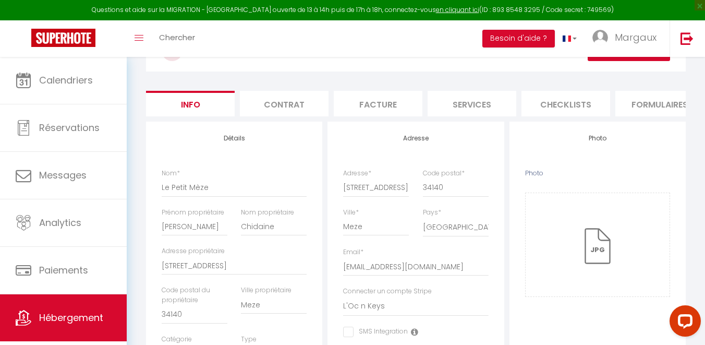
scroll to position [0, 0]
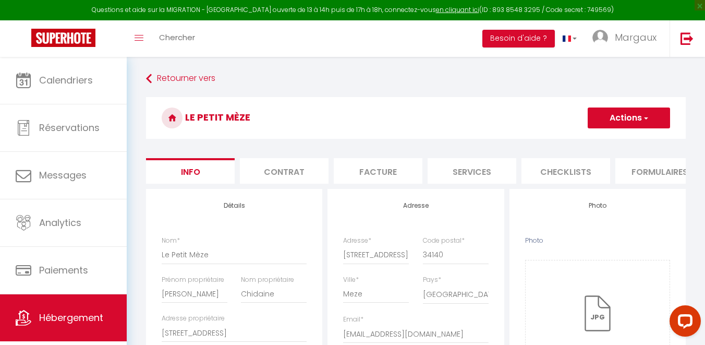
click at [614, 113] on button "Actions" at bounding box center [629, 117] width 82 height 21
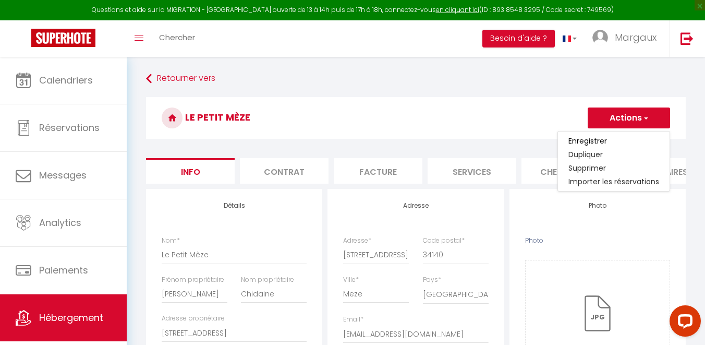
click at [608, 140] on link "Enregistrer" at bounding box center [614, 141] width 112 height 14
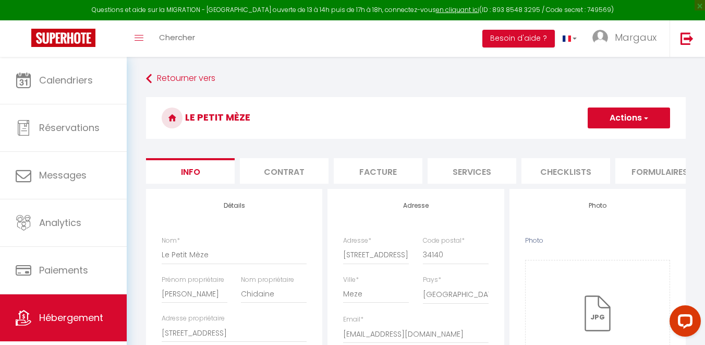
click at [606, 121] on button "Actions" at bounding box center [629, 117] width 82 height 21
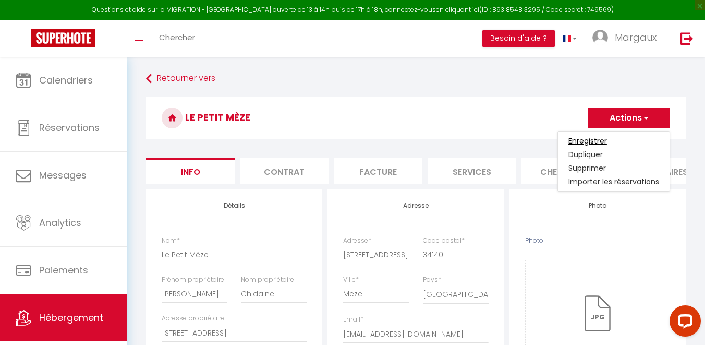
click at [587, 140] on input "Enregistrer" at bounding box center [587, 141] width 39 height 10
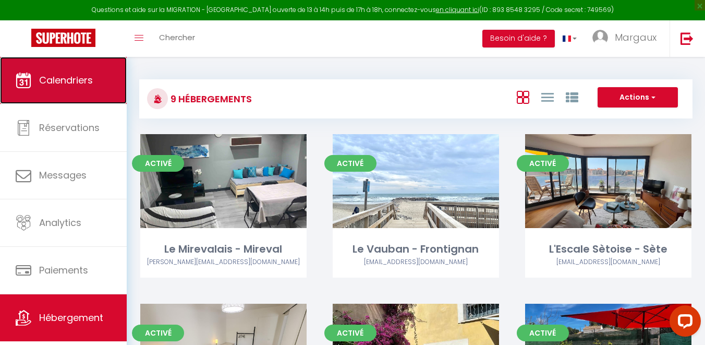
click at [82, 75] on span "Calendriers" at bounding box center [66, 80] width 54 height 13
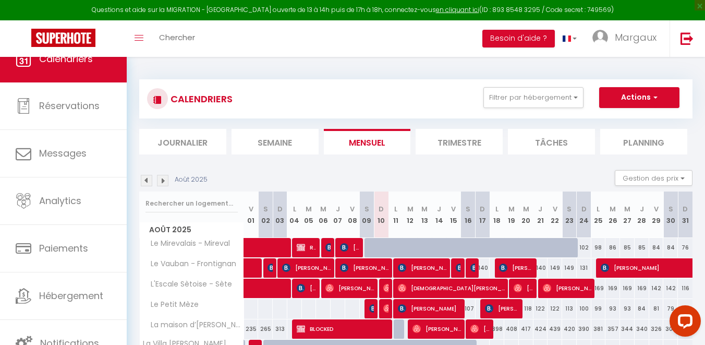
scroll to position [119, 0]
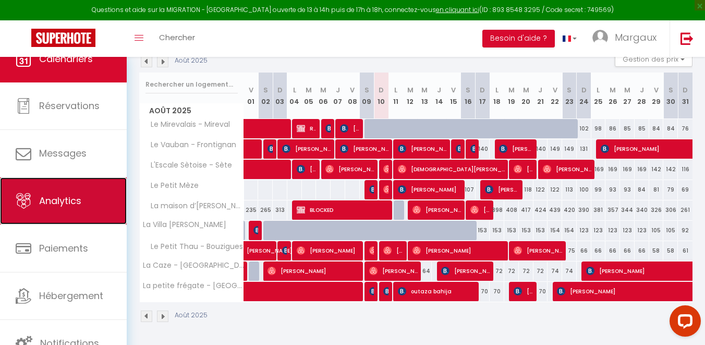
click at [79, 206] on span "Analytics" at bounding box center [60, 200] width 42 height 13
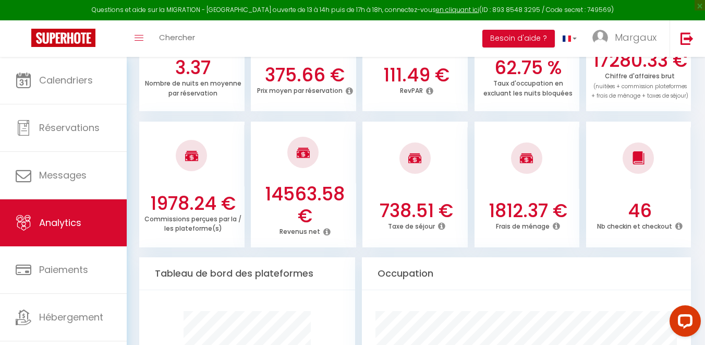
scroll to position [363, 0]
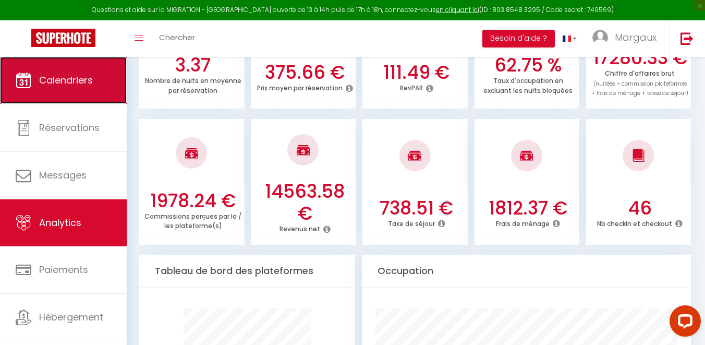
click at [87, 87] on link "Calendriers" at bounding box center [63, 80] width 127 height 47
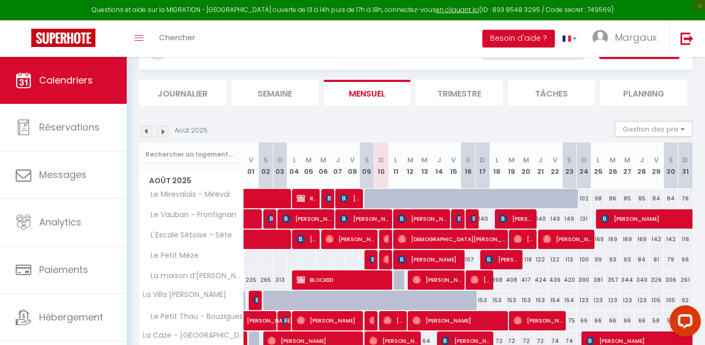
scroll to position [40, 0]
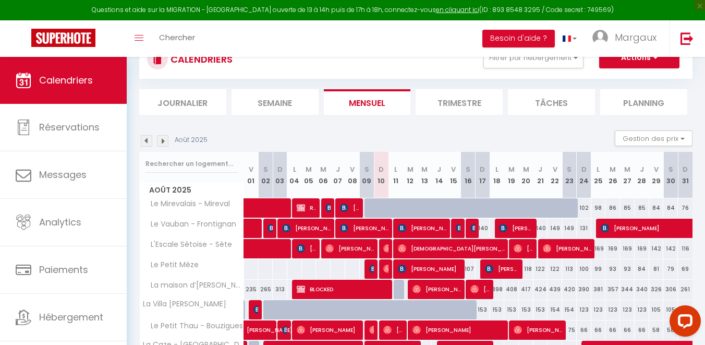
click at [279, 98] on li "Semaine" at bounding box center [275, 102] width 87 height 26
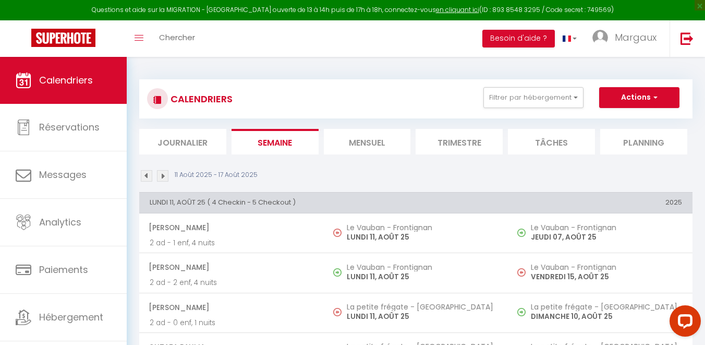
click at [362, 141] on li "Mensuel" at bounding box center [367, 142] width 87 height 26
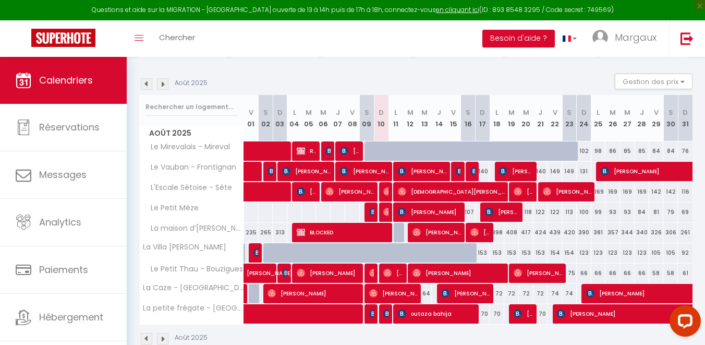
scroll to position [119, 0]
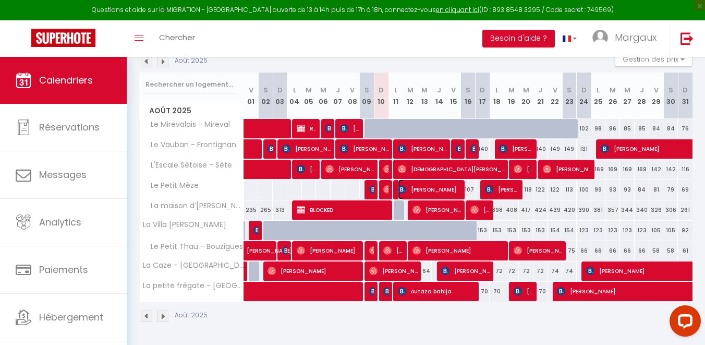
click at [453, 191] on span "[PERSON_NAME]" at bounding box center [429, 189] width 63 height 20
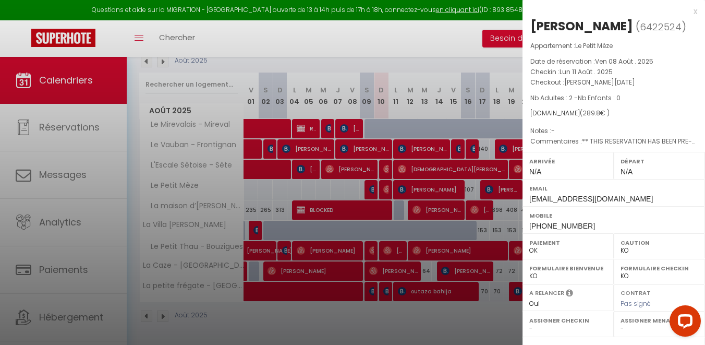
click at [494, 189] on div at bounding box center [352, 172] width 705 height 345
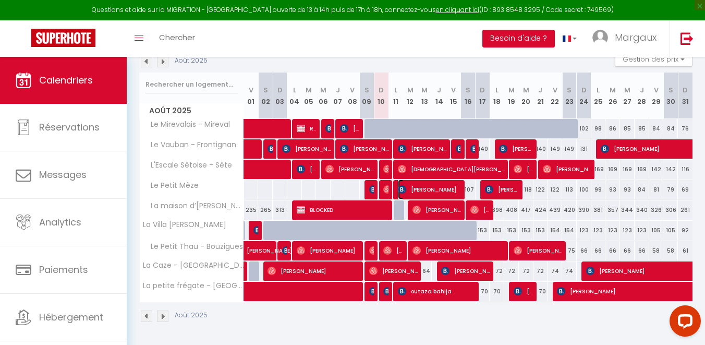
click at [425, 189] on span "[PERSON_NAME]" at bounding box center [429, 189] width 63 height 20
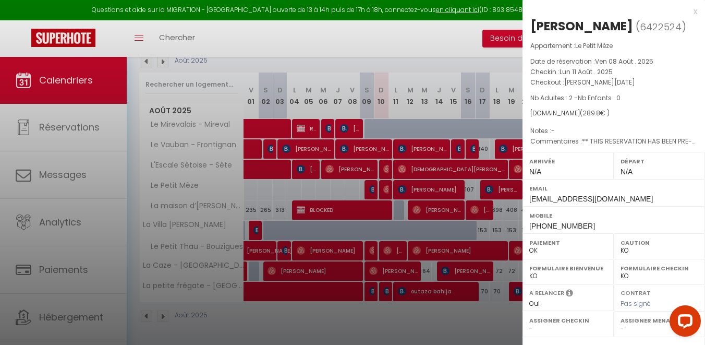
click at [497, 227] on div at bounding box center [352, 172] width 705 height 345
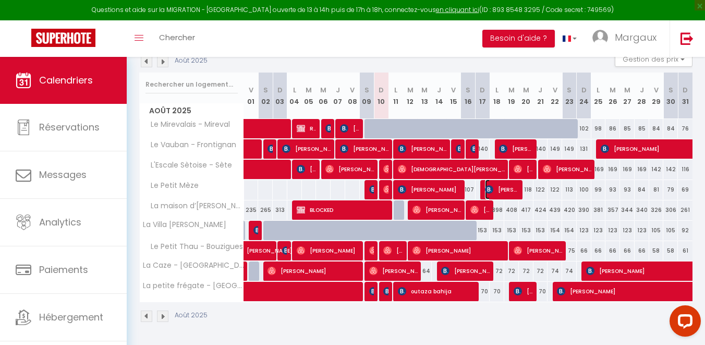
click at [500, 188] on span "[PERSON_NAME]" at bounding box center [502, 189] width 34 height 20
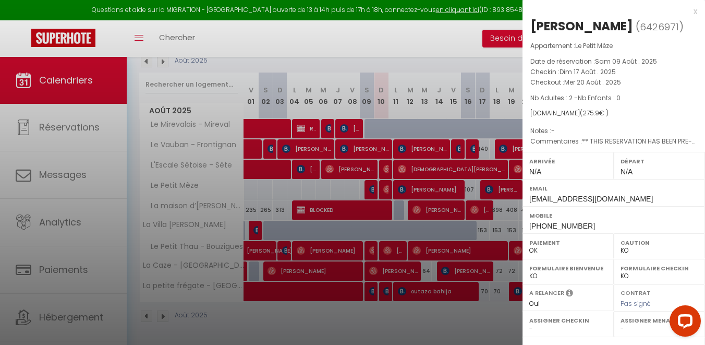
click at [636, 326] on select "- [PERSON_NAME] [PERSON_NAME] [PERSON_NAME] [PERSON_NAME] [PERSON_NAME] [PERSON…" at bounding box center [659, 327] width 78 height 9
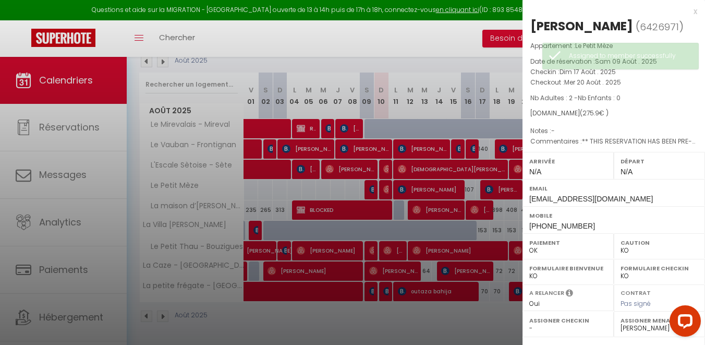
click at [465, 311] on div at bounding box center [352, 172] width 705 height 345
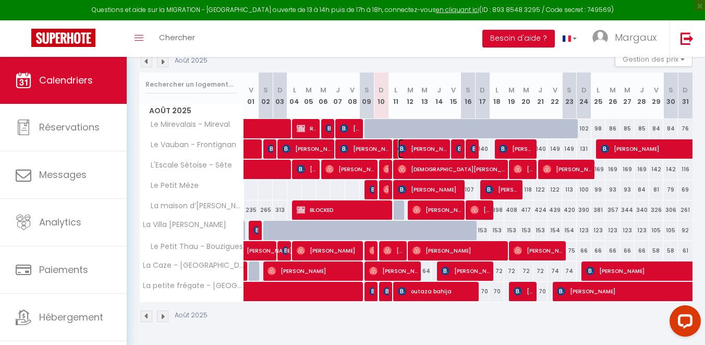
click at [440, 151] on span "[PERSON_NAME]" at bounding box center [422, 149] width 48 height 20
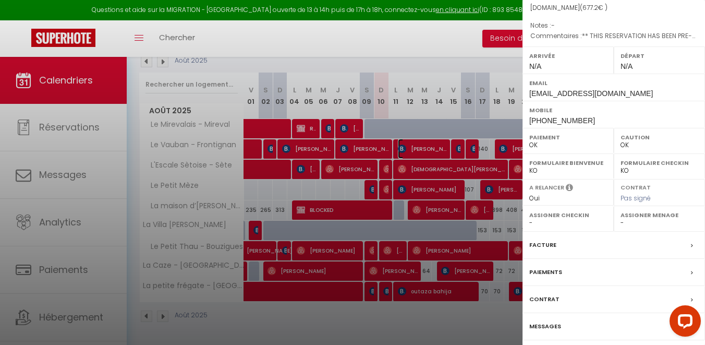
scroll to position [141, 0]
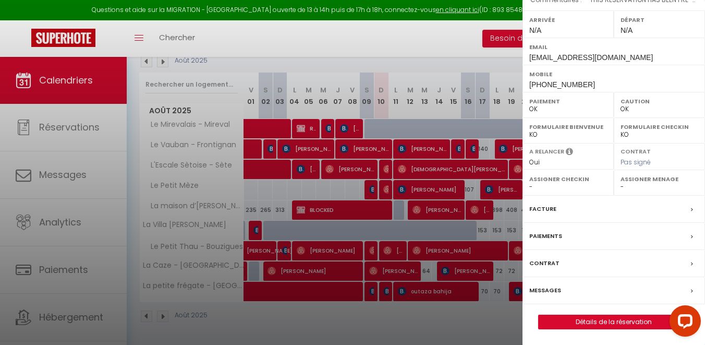
click at [662, 178] on label "Assigner Menage" at bounding box center [659, 179] width 78 height 10
click at [634, 190] on select "- [PERSON_NAME] [PERSON_NAME] [PERSON_NAME] [PERSON_NAME] [PERSON_NAME] [PERSON…" at bounding box center [659, 186] width 78 height 9
click at [429, 310] on div at bounding box center [352, 172] width 705 height 345
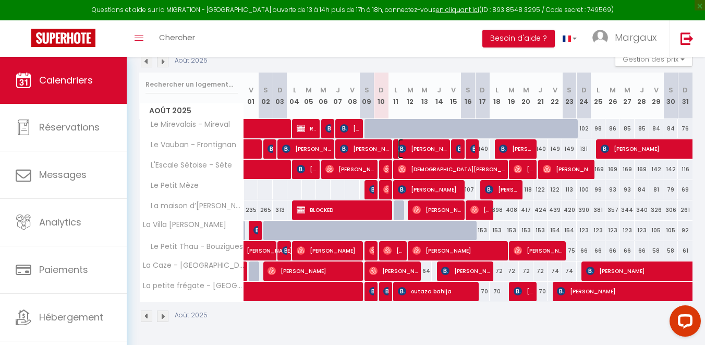
click at [439, 151] on span "[PERSON_NAME]" at bounding box center [422, 149] width 48 height 20
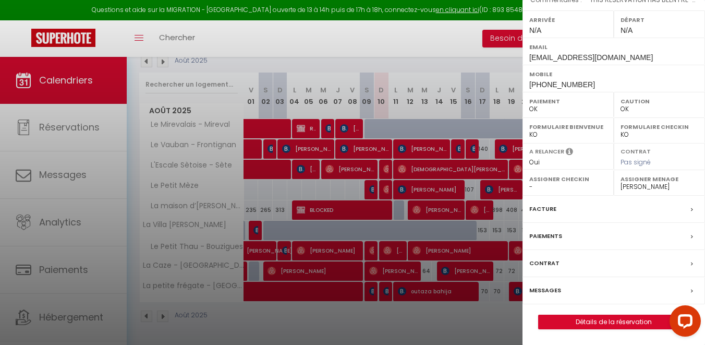
click at [435, 162] on div at bounding box center [352, 172] width 705 height 345
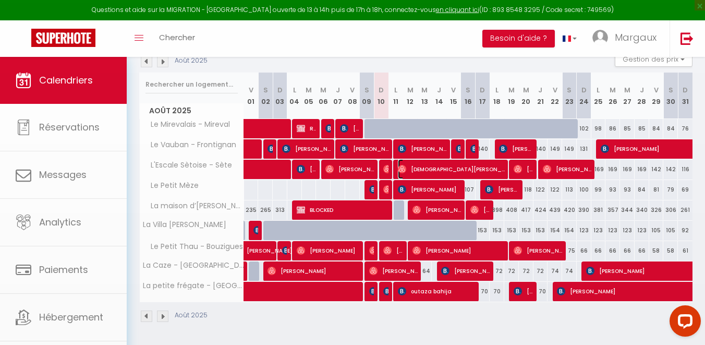
click at [435, 168] on span "[DEMOGRAPHIC_DATA][PERSON_NAME]" at bounding box center [451, 169] width 107 height 20
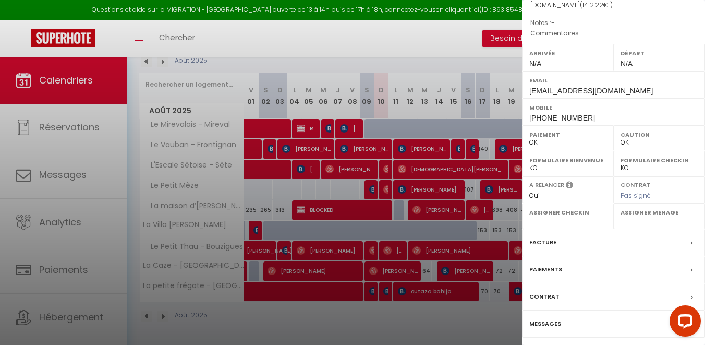
click at [621, 207] on label "Assigner Menage" at bounding box center [659, 212] width 78 height 10
click at [623, 215] on select "- [PERSON_NAME] [PERSON_NAME] [PERSON_NAME] [PERSON_NAME] [PERSON_NAME] [PERSON…" at bounding box center [659, 219] width 78 height 9
click at [471, 217] on div at bounding box center [352, 172] width 705 height 345
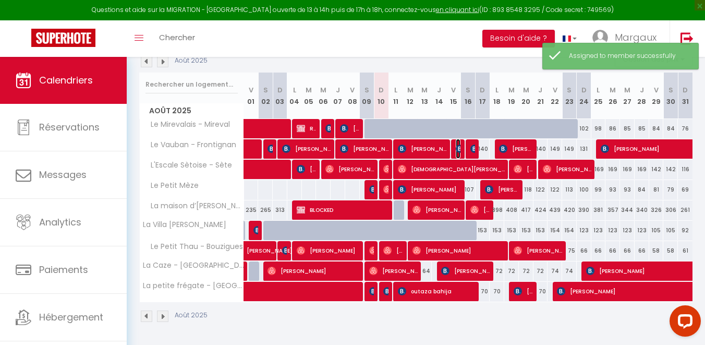
click at [458, 145] on img at bounding box center [460, 148] width 8 height 8
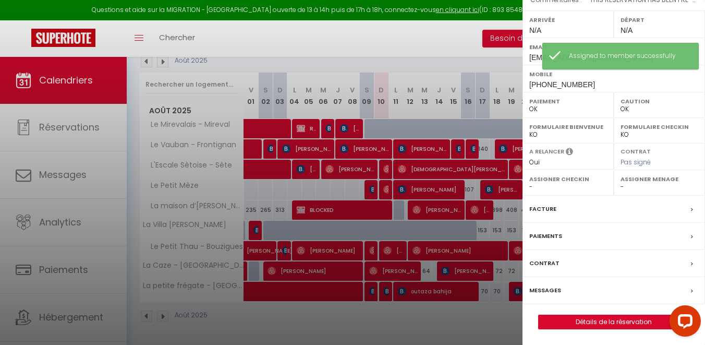
click at [655, 182] on label "Assigner Menage" at bounding box center [659, 179] width 78 height 10
click at [643, 187] on select "- [PERSON_NAME] [PERSON_NAME] [PERSON_NAME] [PERSON_NAME] [PERSON_NAME] [PERSON…" at bounding box center [659, 186] width 78 height 9
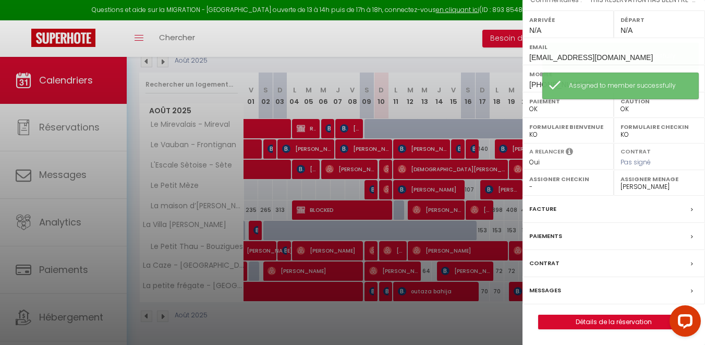
click at [475, 227] on div at bounding box center [352, 172] width 705 height 345
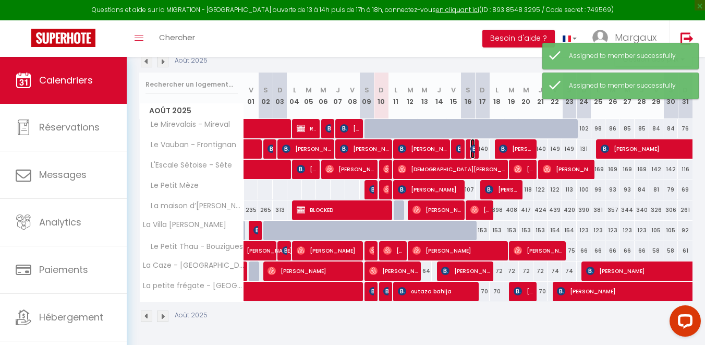
click at [474, 154] on span "[PERSON_NAME]" at bounding box center [472, 149] width 5 height 20
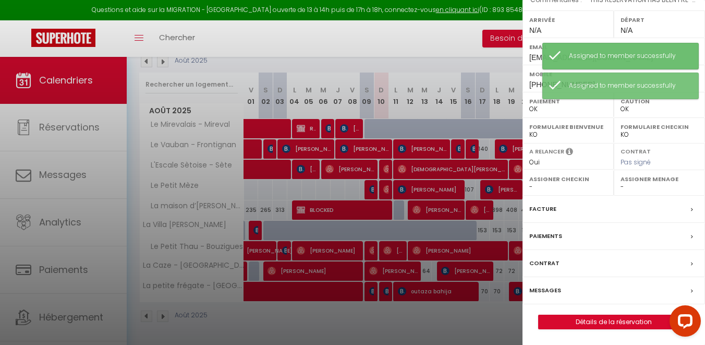
click at [657, 189] on select "- [PERSON_NAME] [PERSON_NAME] [PERSON_NAME] [PERSON_NAME] [PERSON_NAME] [PERSON…" at bounding box center [659, 186] width 78 height 9
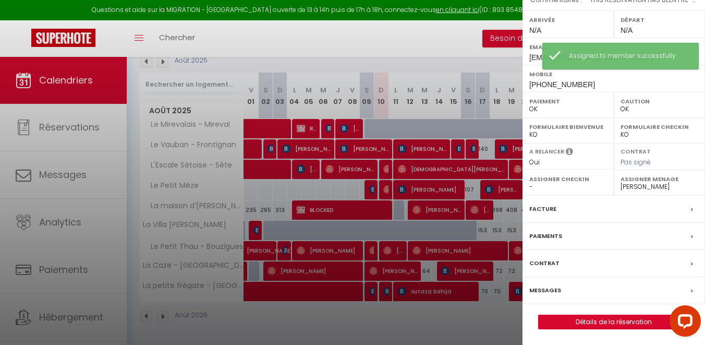
click at [458, 236] on div at bounding box center [352, 172] width 705 height 345
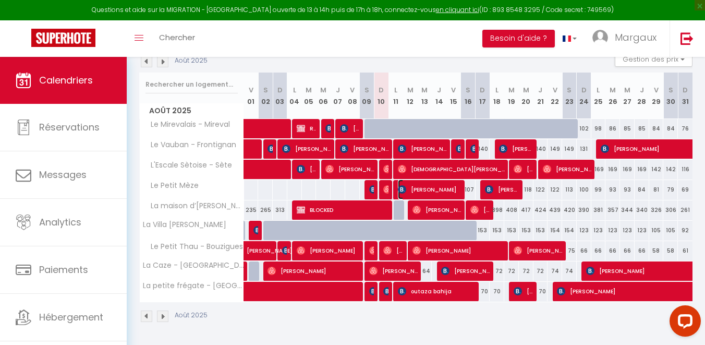
click at [445, 190] on span "[PERSON_NAME]" at bounding box center [429, 189] width 63 height 20
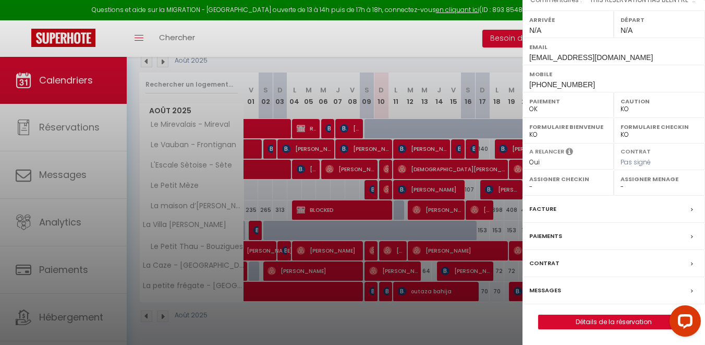
click at [654, 181] on label "Assigner Menage" at bounding box center [659, 179] width 78 height 10
click at [632, 190] on select "- [PERSON_NAME] [PERSON_NAME] [PERSON_NAME] [PERSON_NAME] [PERSON_NAME] [PERSON…" at bounding box center [659, 186] width 78 height 9
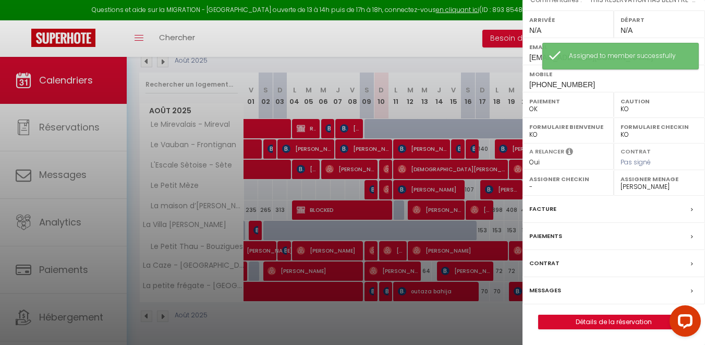
click at [465, 228] on div at bounding box center [352, 172] width 705 height 345
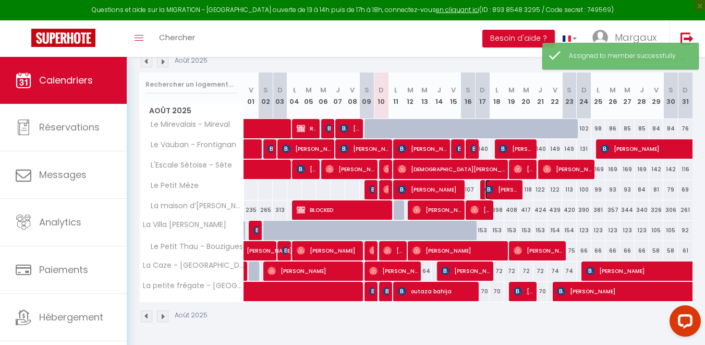
click at [500, 187] on span "[PERSON_NAME]" at bounding box center [502, 189] width 34 height 20
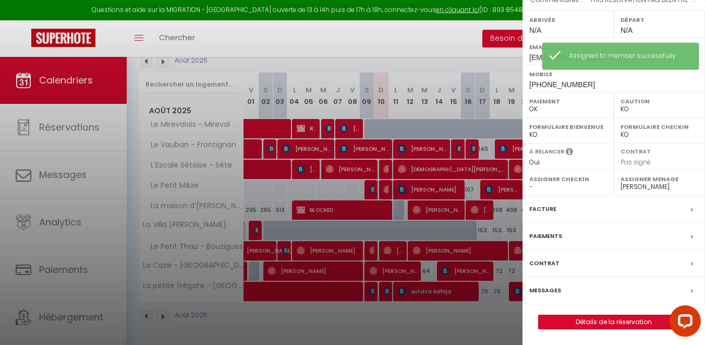
click at [459, 205] on div at bounding box center [352, 172] width 705 height 345
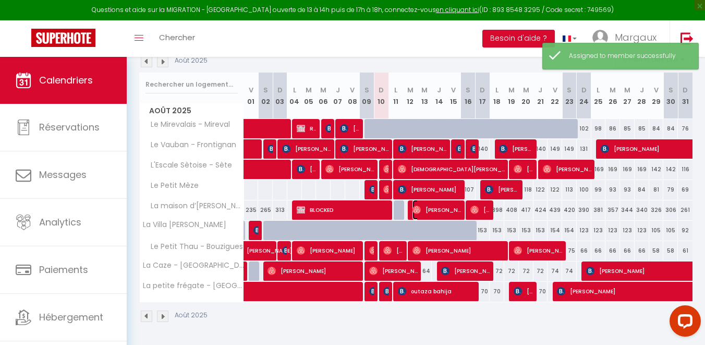
click at [448, 211] on span "[PERSON_NAME]" at bounding box center [436, 210] width 48 height 20
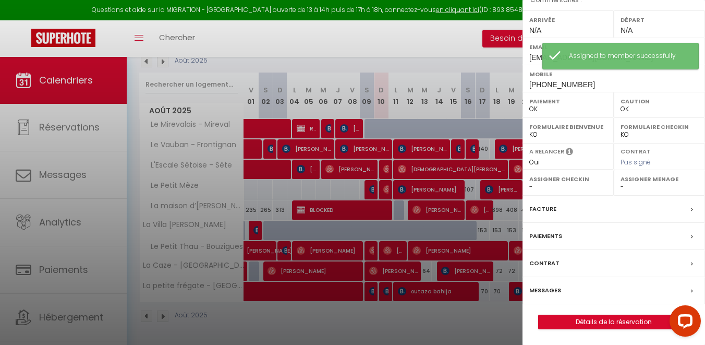
click at [664, 191] on select "- [PERSON_NAME] [PERSON_NAME] [PERSON_NAME] [PERSON_NAME] [PERSON_NAME] [PERSON…" at bounding box center [659, 186] width 78 height 9
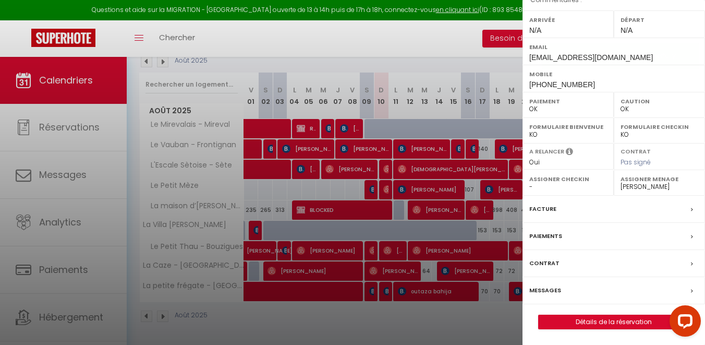
click at [491, 209] on div at bounding box center [352, 172] width 705 height 345
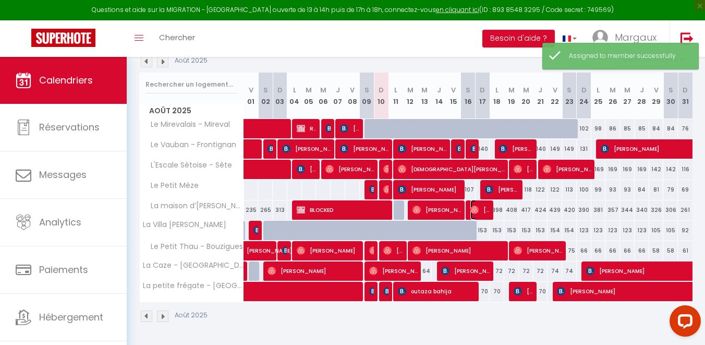
click at [483, 215] on span "[PERSON_NAME]" at bounding box center [479, 210] width 19 height 20
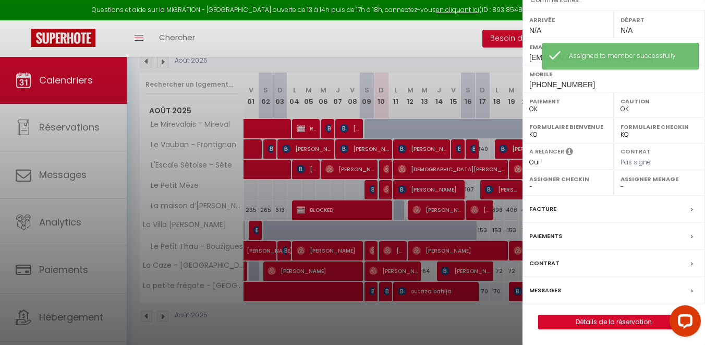
click at [662, 184] on label "Assigner Menage" at bounding box center [659, 179] width 78 height 10
click at [660, 184] on label "Assigner Menage" at bounding box center [659, 179] width 78 height 10
click at [656, 191] on select "- [PERSON_NAME] [PERSON_NAME] [PERSON_NAME] [PERSON_NAME] [PERSON_NAME] [PERSON…" at bounding box center [659, 186] width 78 height 9
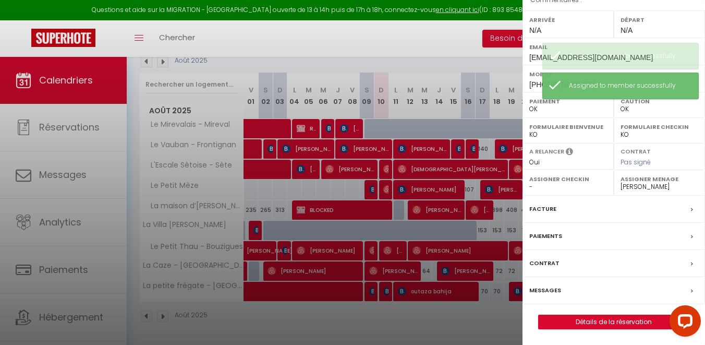
click at [485, 240] on div at bounding box center [352, 172] width 705 height 345
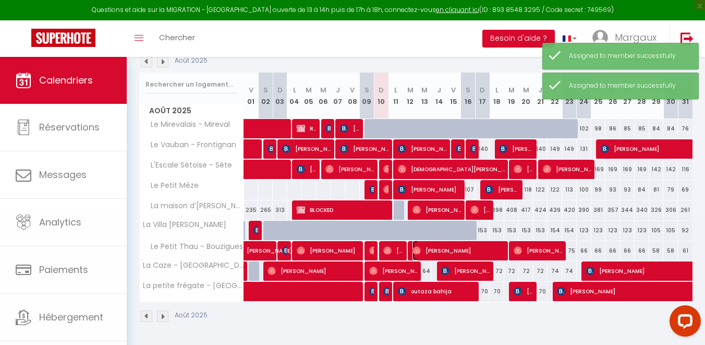
click at [473, 255] on span "[PERSON_NAME]" at bounding box center [458, 250] width 92 height 20
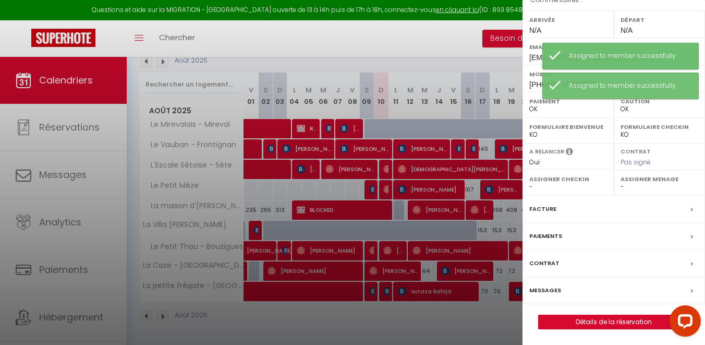
click at [662, 188] on select "- [PERSON_NAME] [PERSON_NAME] [PERSON_NAME] [PERSON_NAME] [PERSON_NAME] [PERSON…" at bounding box center [659, 186] width 78 height 9
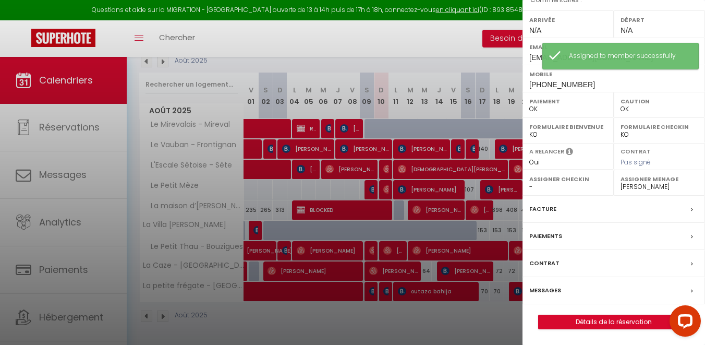
click at [473, 254] on div at bounding box center [352, 172] width 705 height 345
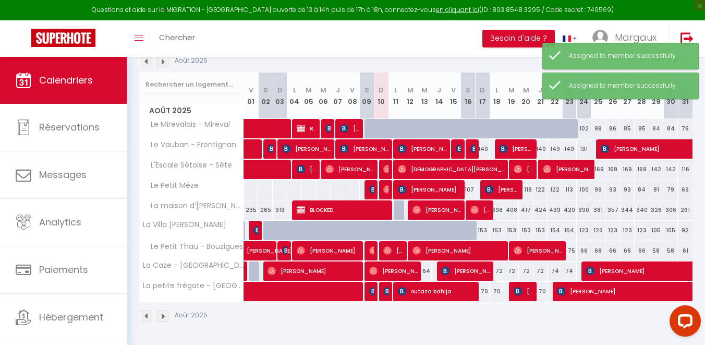
click at [472, 269] on body "Questions et aide sur la MIGRATION - [GEOGRAPHIC_DATA] ouverte de 13 à 14h puis…" at bounding box center [352, 141] width 705 height 407
click at [480, 270] on span "[PERSON_NAME]" at bounding box center [465, 271] width 48 height 20
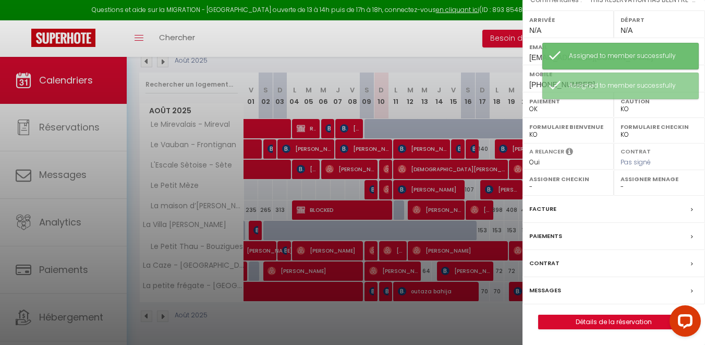
click at [641, 181] on label "Assigner Menage" at bounding box center [659, 179] width 78 height 10
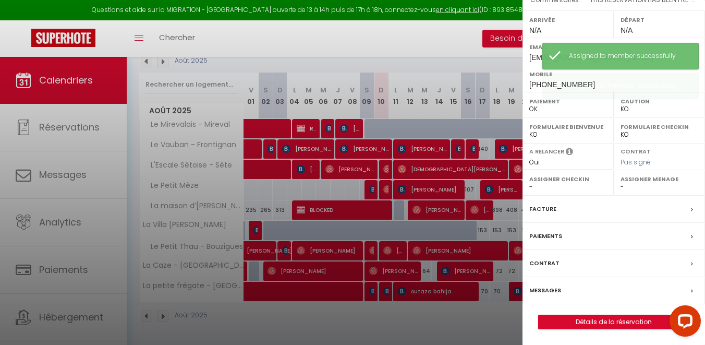
click at [637, 188] on select "- [PERSON_NAME] [PERSON_NAME] [PERSON_NAME] [PERSON_NAME] [PERSON_NAME] [PERSON…" at bounding box center [659, 186] width 78 height 9
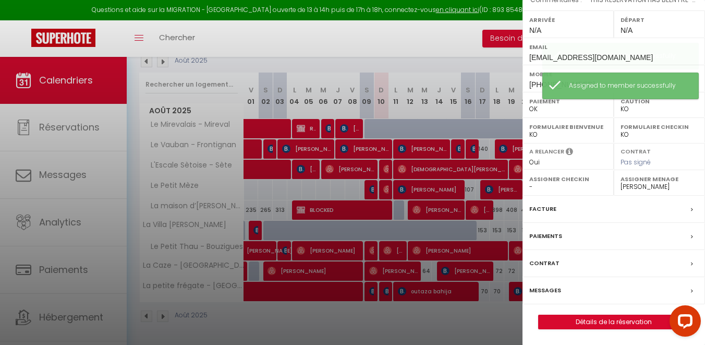
click at [465, 294] on div at bounding box center [352, 172] width 705 height 345
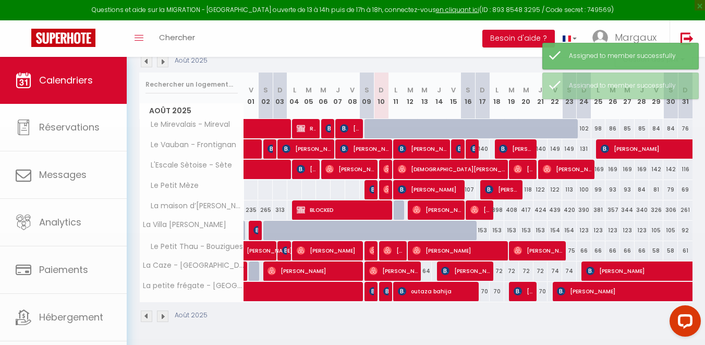
click at [465, 294] on body "Questions et aide sur la MIGRATION - [GEOGRAPHIC_DATA] ouverte de 13 à 14h puis…" at bounding box center [352, 141] width 705 height 407
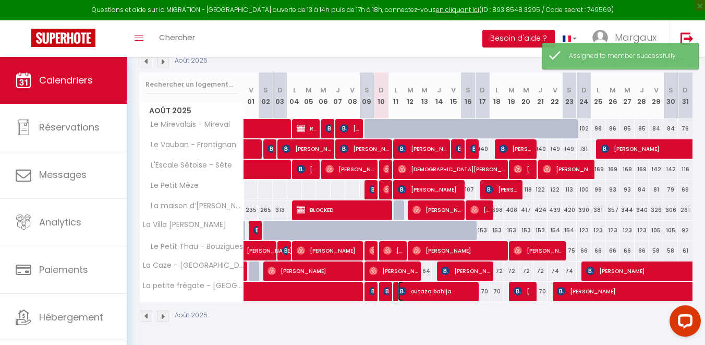
click at [455, 297] on span "outaza bahija" at bounding box center [437, 291] width 78 height 20
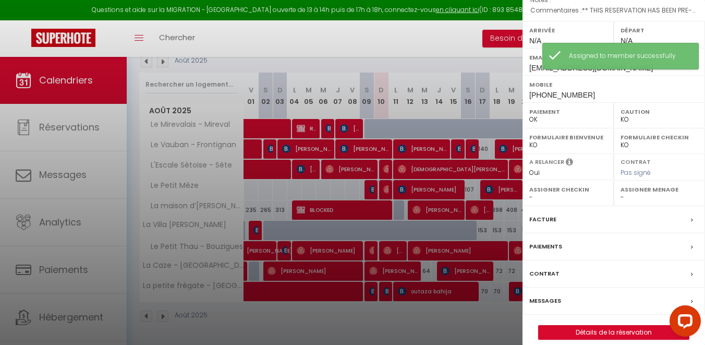
click at [647, 184] on div "Assigner Menage - [PERSON_NAME] [PERSON_NAME] [PERSON_NAME] [PERSON_NAME] [PERS…" at bounding box center [659, 193] width 91 height 26
click at [632, 192] on select "- [PERSON_NAME] [PERSON_NAME] [PERSON_NAME] [PERSON_NAME] [PERSON_NAME] [PERSON…" at bounding box center [659, 196] width 78 height 9
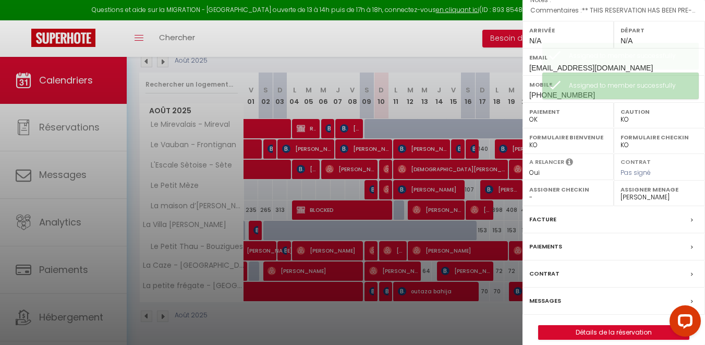
click at [485, 310] on div at bounding box center [352, 172] width 705 height 345
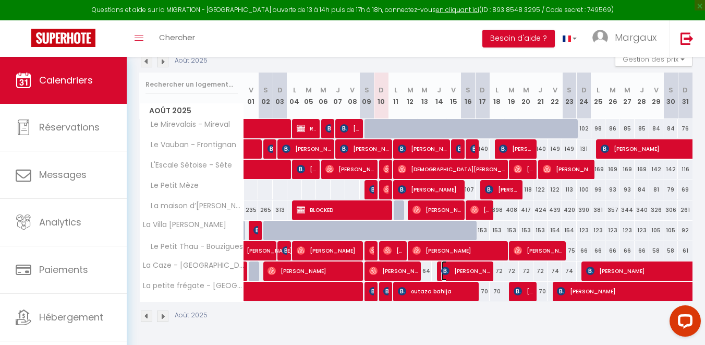
click at [481, 270] on span "[PERSON_NAME]" at bounding box center [465, 271] width 48 height 20
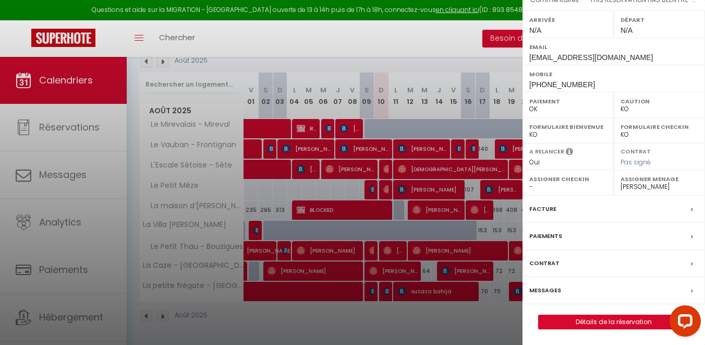
click at [462, 267] on div at bounding box center [352, 172] width 705 height 345
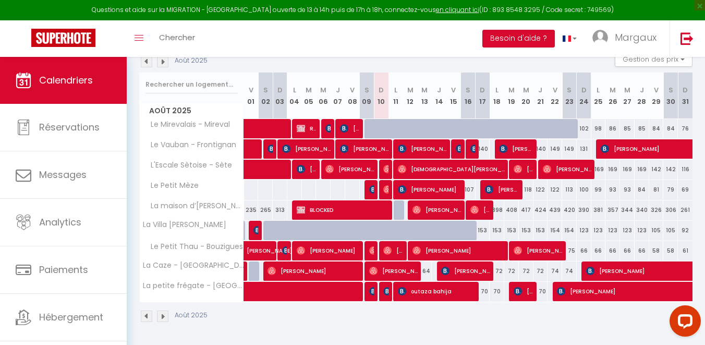
click at [505, 307] on div "Août 2025" at bounding box center [415, 317] width 553 height 31
click at [429, 271] on div "64" at bounding box center [425, 270] width 15 height 19
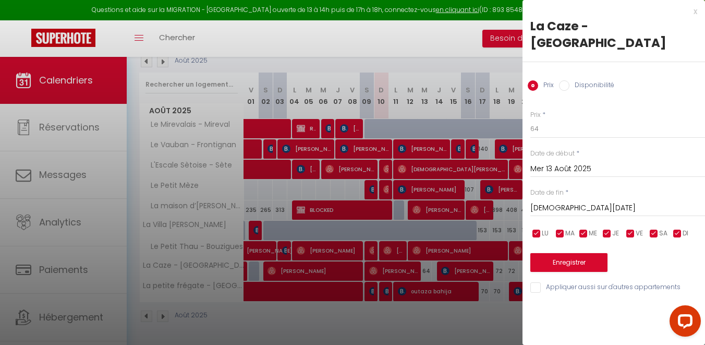
click at [693, 13] on div "x" at bounding box center [609, 11] width 175 height 13
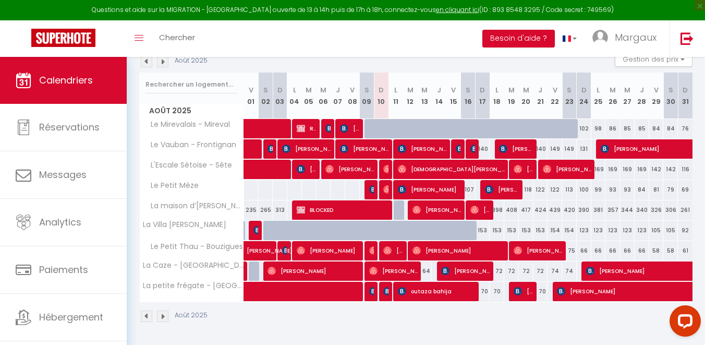
click at [464, 148] on div at bounding box center [457, 149] width 15 height 20
click at [459, 150] on img at bounding box center [460, 148] width 8 height 8
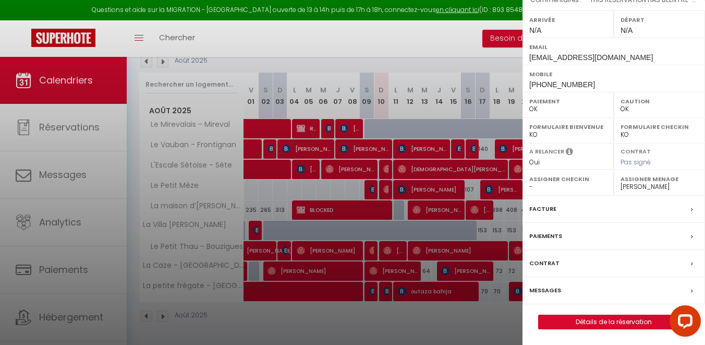
click at [460, 138] on div at bounding box center [352, 172] width 705 height 345
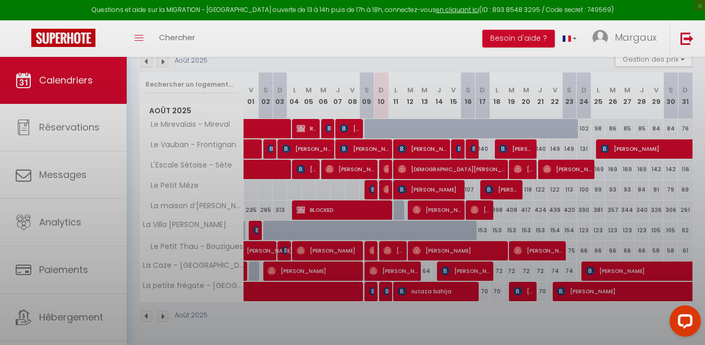
click at [476, 143] on div at bounding box center [352, 172] width 705 height 345
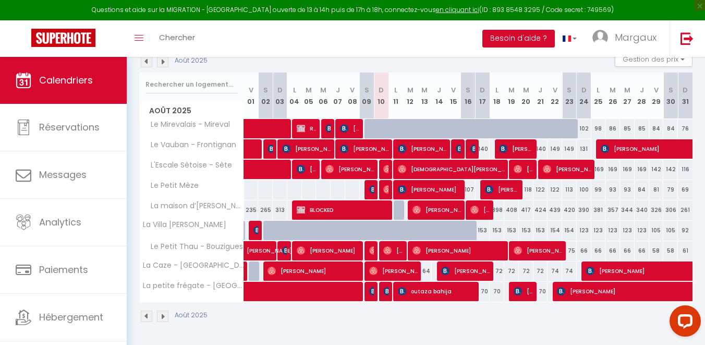
click at [476, 143] on div "140" at bounding box center [483, 148] width 15 height 19
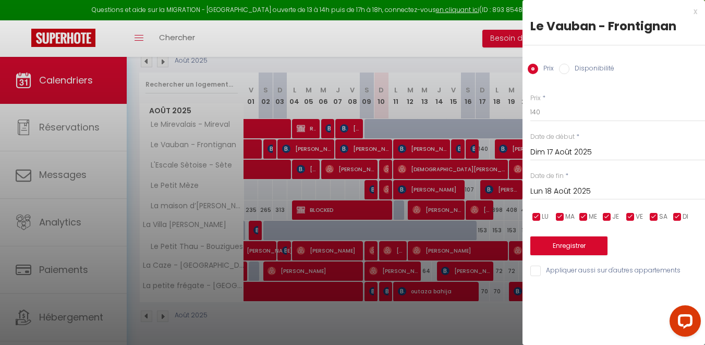
click at [481, 150] on div at bounding box center [352, 172] width 705 height 345
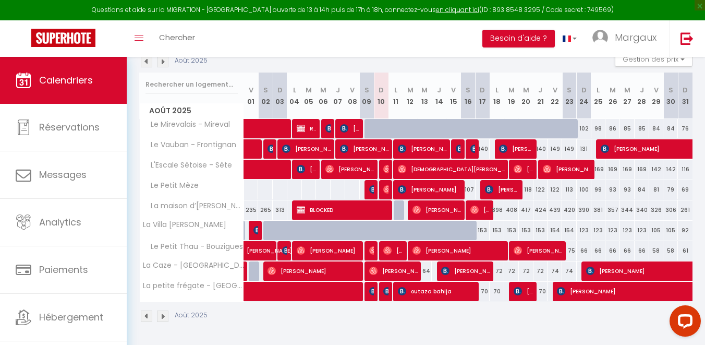
click at [467, 151] on body "Questions et aide sur la MIGRATION - [GEOGRAPHIC_DATA] ouverte de 13 à 14h puis…" at bounding box center [352, 141] width 705 height 407
click at [470, 153] on span "[PERSON_NAME]" at bounding box center [472, 149] width 5 height 20
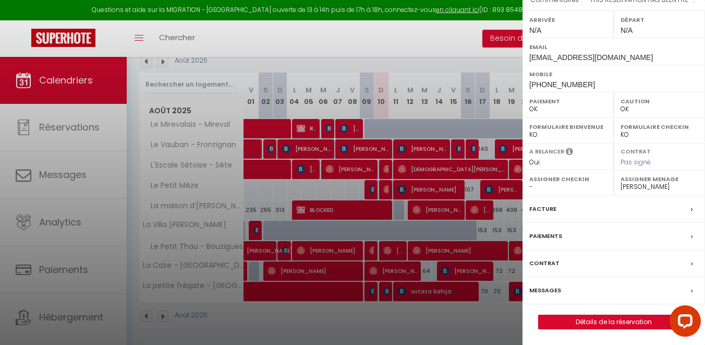
click at [455, 187] on div at bounding box center [352, 172] width 705 height 345
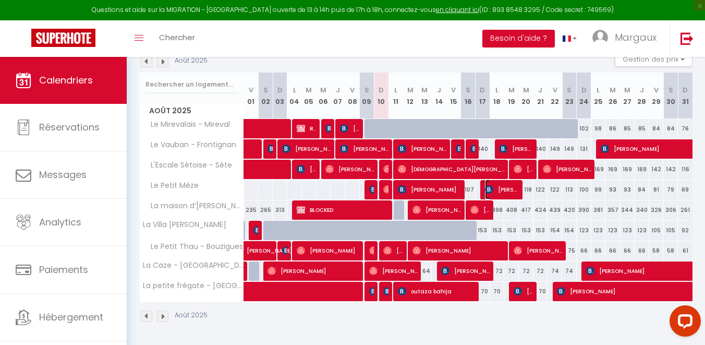
click at [486, 194] on span "[PERSON_NAME]" at bounding box center [502, 189] width 34 height 20
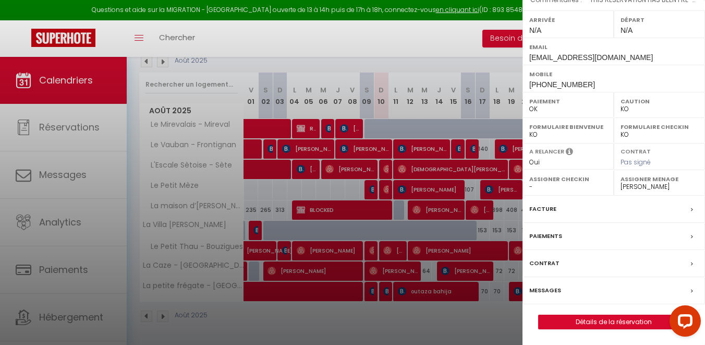
click at [485, 211] on div at bounding box center [352, 172] width 705 height 345
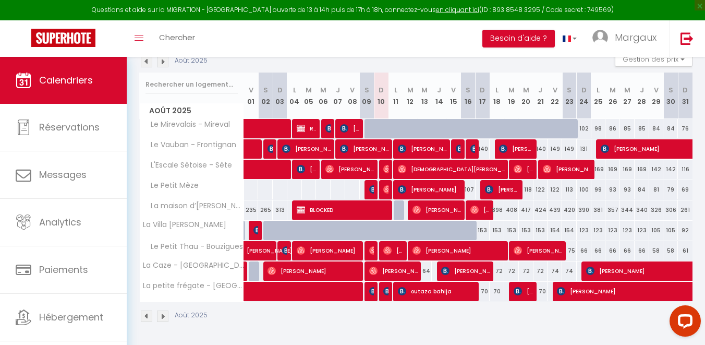
click at [485, 211] on body "Questions et aide sur la MIGRATION - [GEOGRAPHIC_DATA] ouverte de 13 à 14h puis…" at bounding box center [352, 141] width 705 height 407
click at [474, 217] on span "[PERSON_NAME]" at bounding box center [479, 210] width 19 height 20
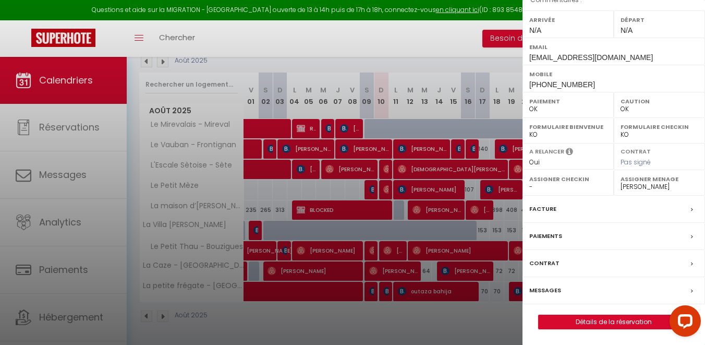
click at [492, 237] on div at bounding box center [352, 172] width 705 height 345
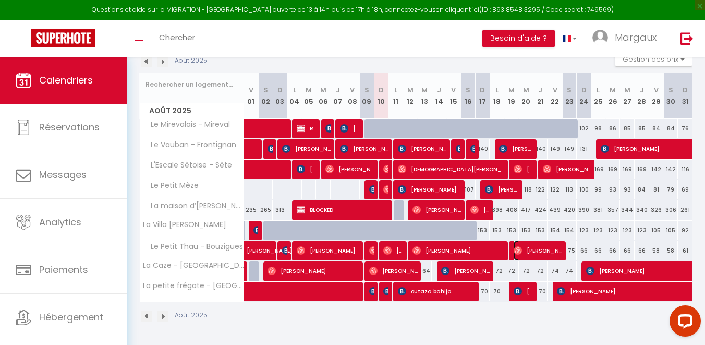
click at [531, 245] on span "[PERSON_NAME]" at bounding box center [538, 250] width 48 height 20
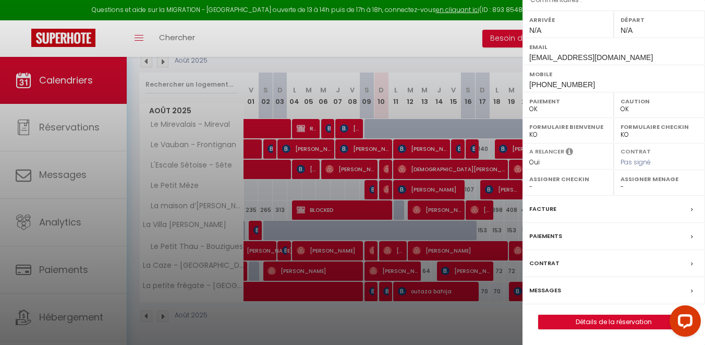
click at [637, 186] on select "- [PERSON_NAME] [PERSON_NAME] [PERSON_NAME] [PERSON_NAME] [PERSON_NAME] [PERSON…" at bounding box center [659, 186] width 78 height 9
click at [459, 312] on div at bounding box center [352, 172] width 705 height 345
